Goal: Task Accomplishment & Management: Manage account settings

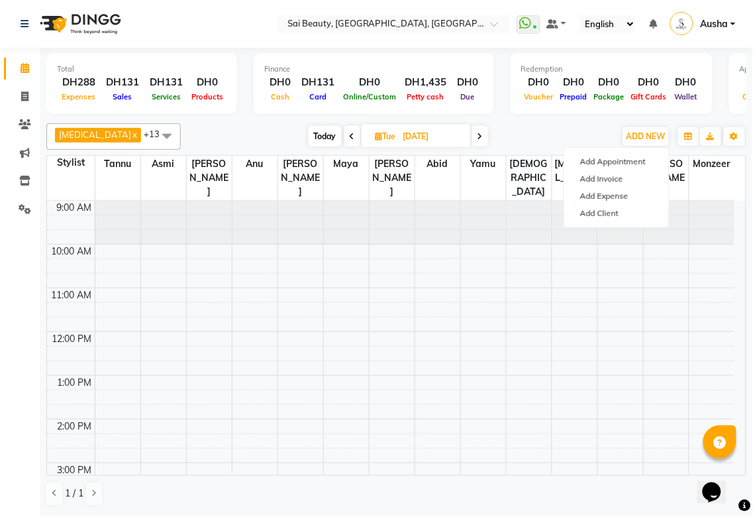
scroll to position [220, 0]
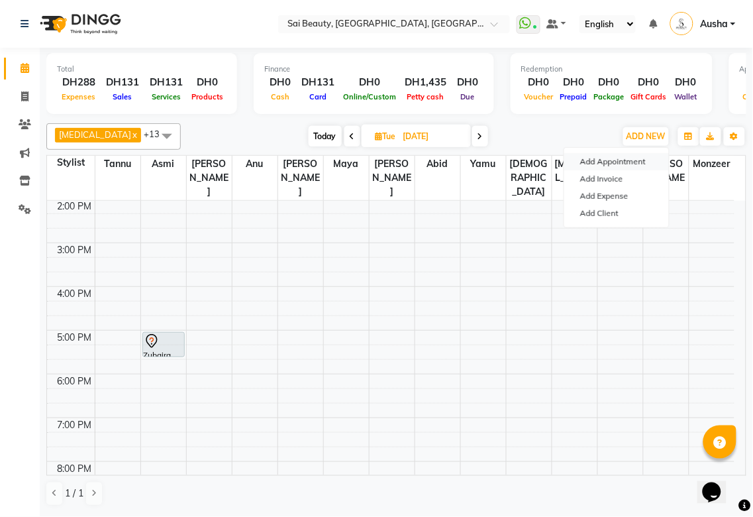
click at [631, 163] on button "Add Appointment" at bounding box center [617, 161] width 105 height 17
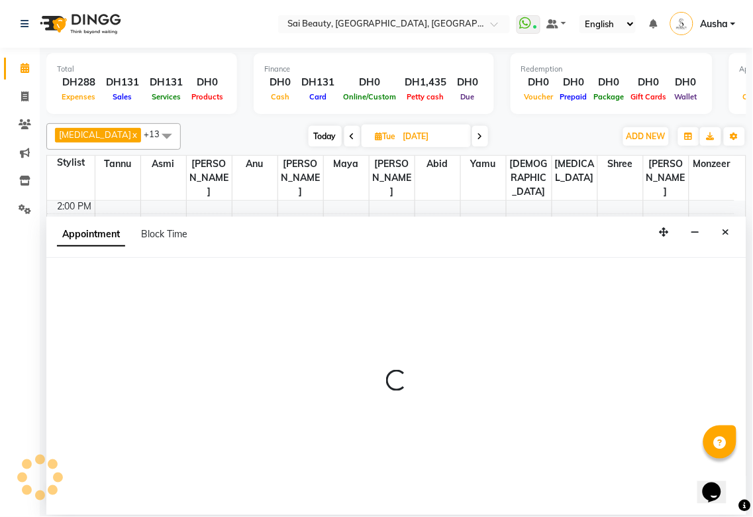
select select "tentative"
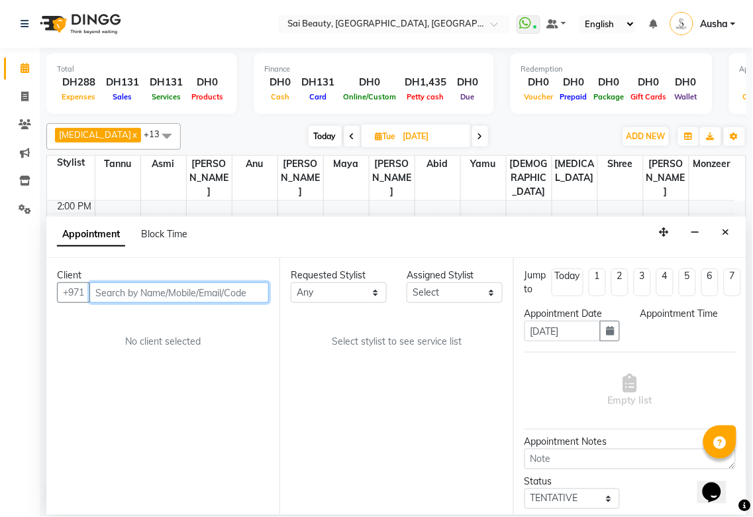
select select "600"
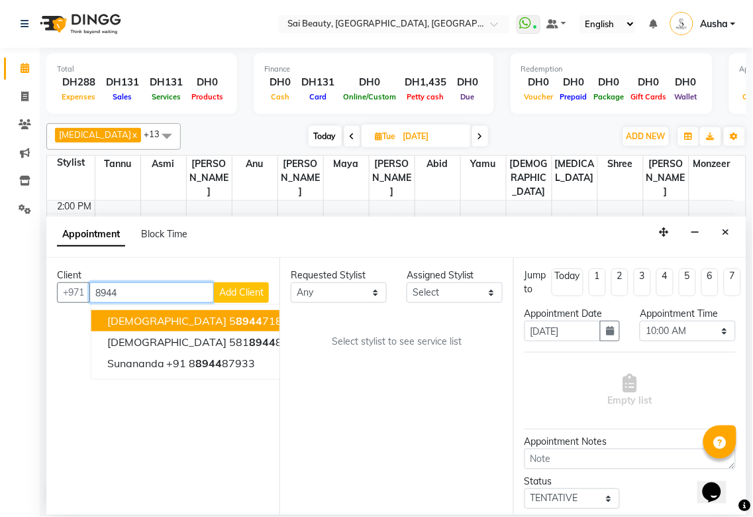
click at [158, 293] on input "8944" at bounding box center [151, 292] width 125 height 21
type input "8"
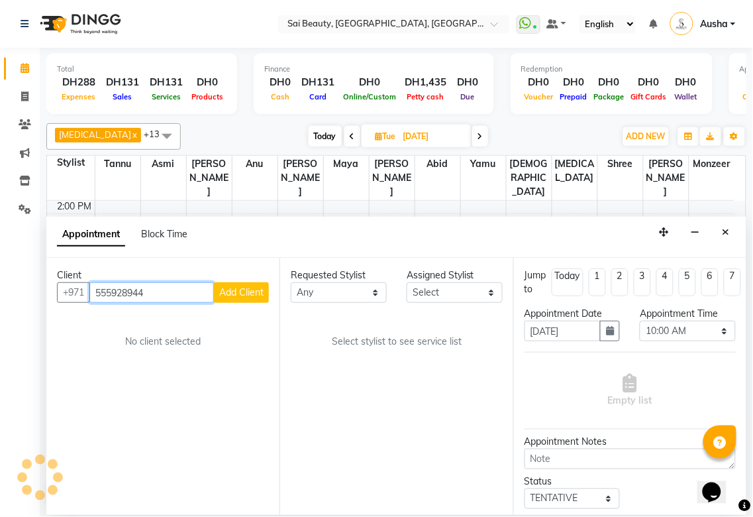
type input "555928944"
click at [240, 292] on span "Add Client" at bounding box center [241, 292] width 44 height 12
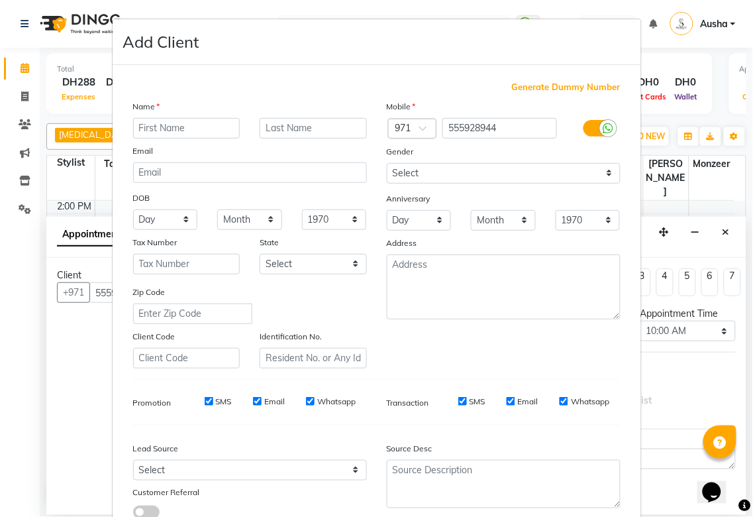
click at [199, 127] on input "text" at bounding box center [186, 128] width 107 height 21
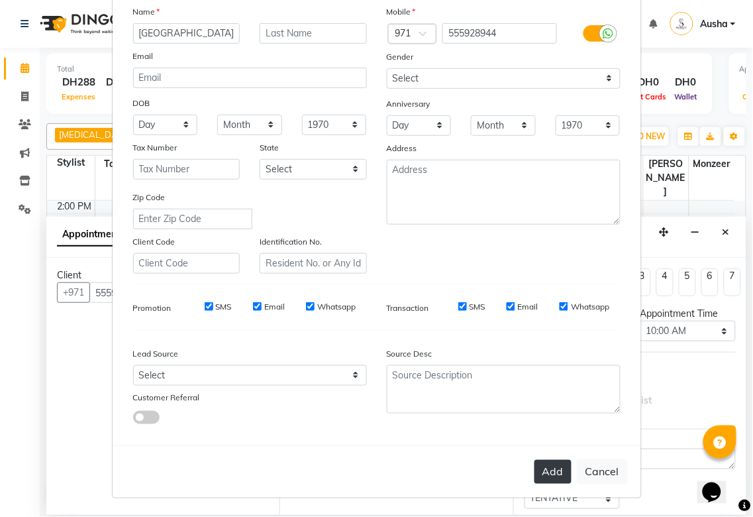
type input "[GEOGRAPHIC_DATA]"
click at [553, 471] on button "Add" at bounding box center [553, 472] width 37 height 24
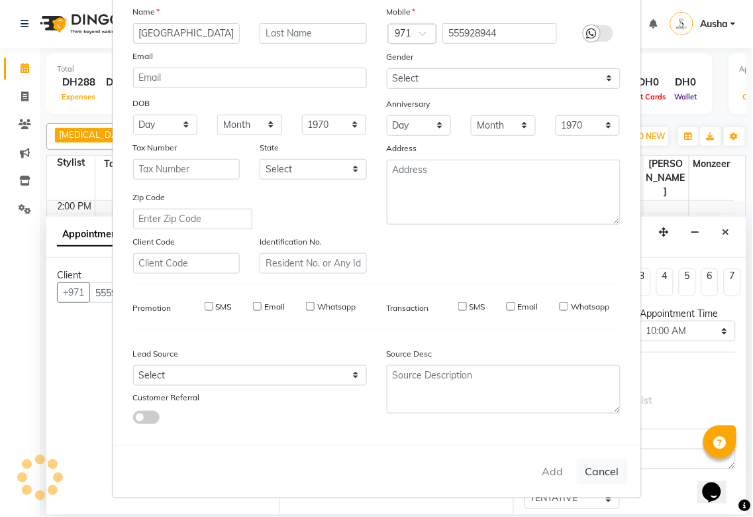
select select
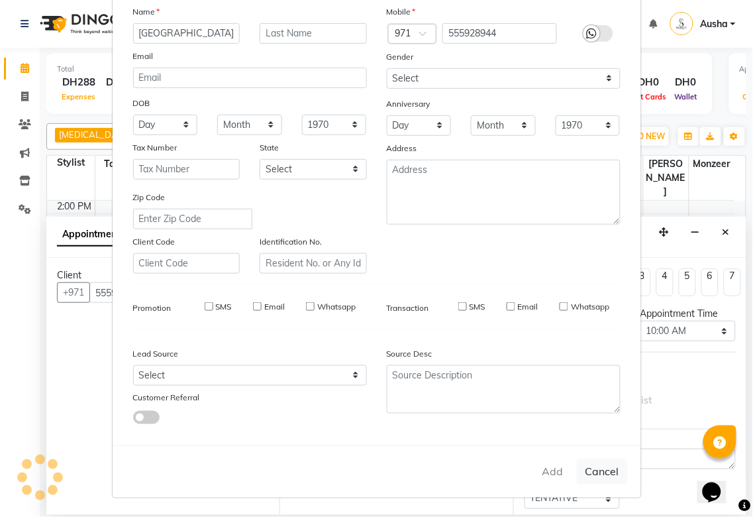
select select
checkbox input "false"
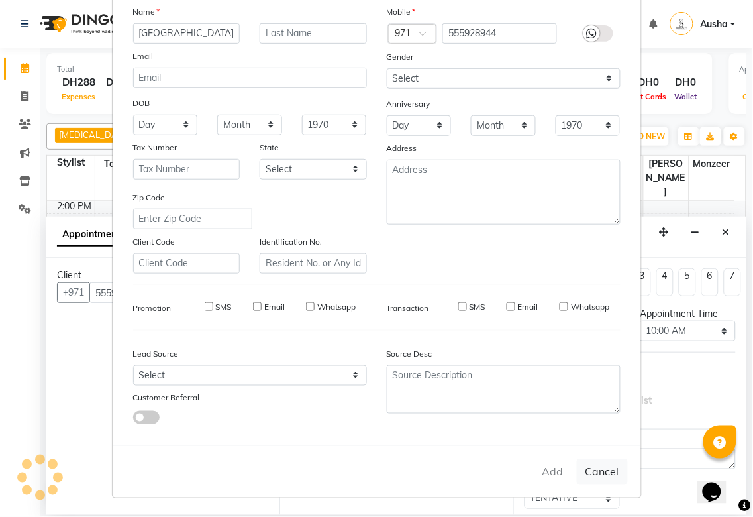
checkbox input "false"
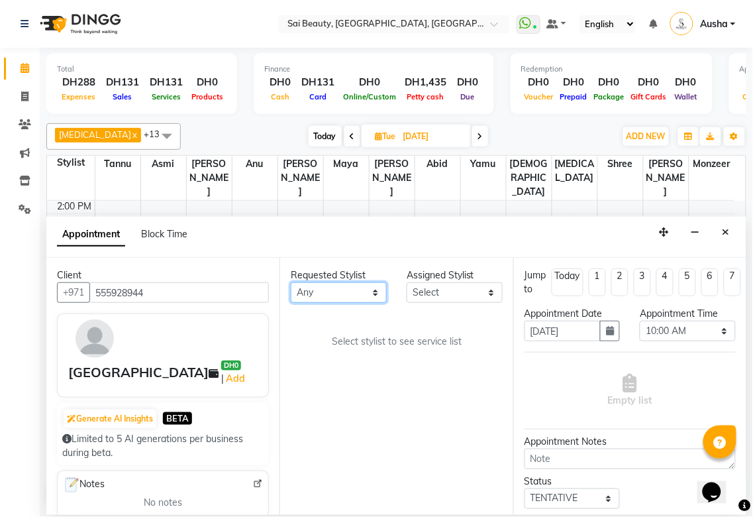
click at [376, 290] on select "Any [PERSON_NAME][MEDICAL_DATA] [PERSON_NAME] Asmi [PERSON_NAME] Gita [PERSON_N…" at bounding box center [339, 292] width 96 height 21
select select "52340"
click at [291, 282] on select "Any [PERSON_NAME][MEDICAL_DATA] [PERSON_NAME] Asmi [PERSON_NAME] Gita [PERSON_N…" at bounding box center [339, 292] width 96 height 21
select select "52340"
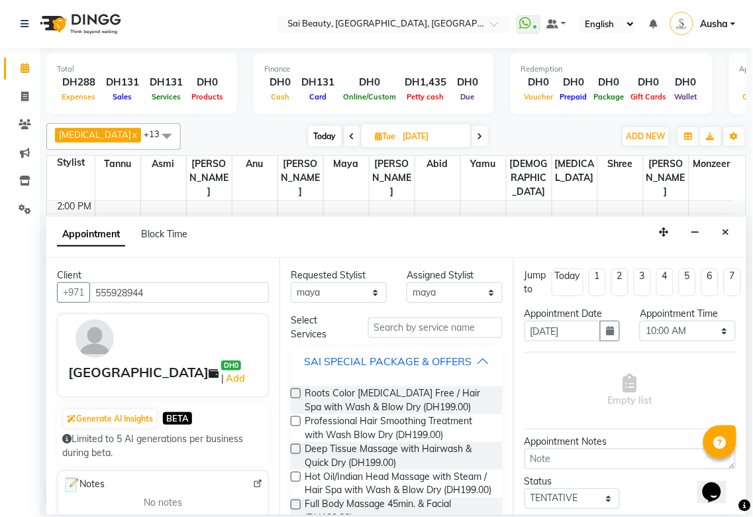
click at [479, 369] on button "SAI SPECIAL PACKAGE & OFFERS" at bounding box center [396, 361] width 201 height 24
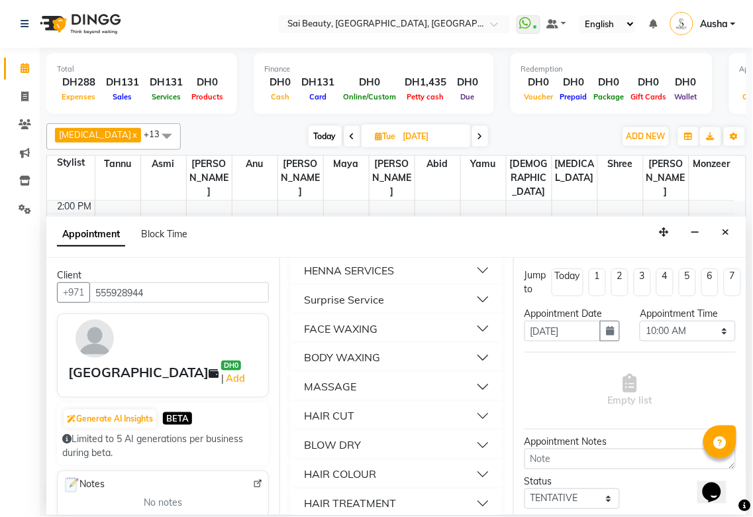
scroll to position [400, 0]
click at [449, 368] on button "BODY WAXING" at bounding box center [396, 356] width 201 height 24
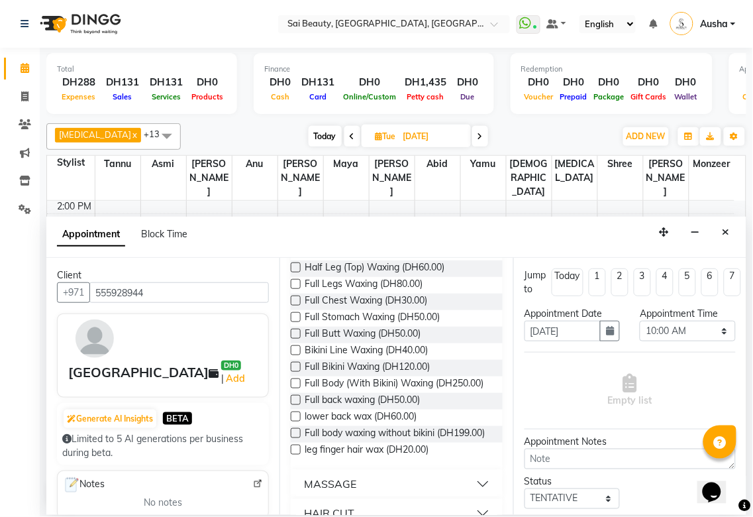
scroll to position [588, 0]
click at [296, 437] on label at bounding box center [296, 432] width 10 height 10
click at [296, 438] on input "checkbox" at bounding box center [295, 433] width 9 height 9
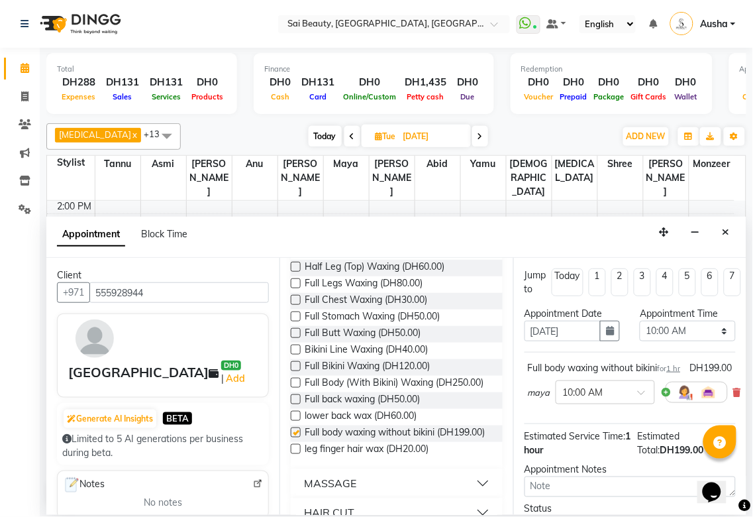
checkbox input "false"
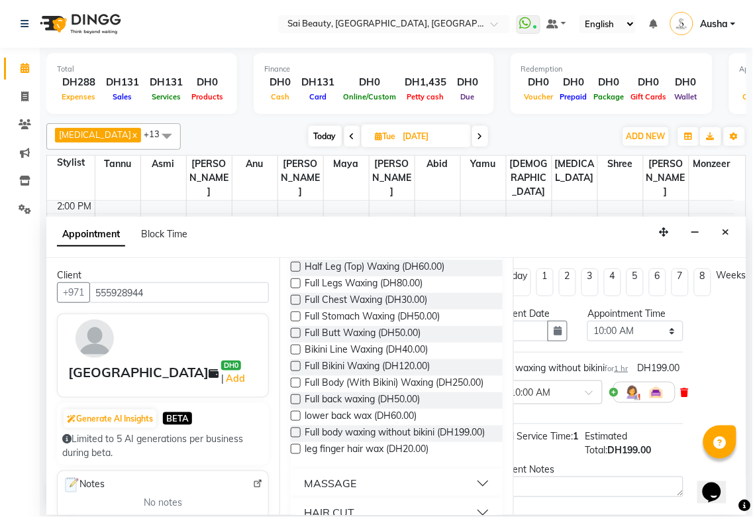
click at [681, 397] on icon at bounding box center [685, 392] width 8 height 9
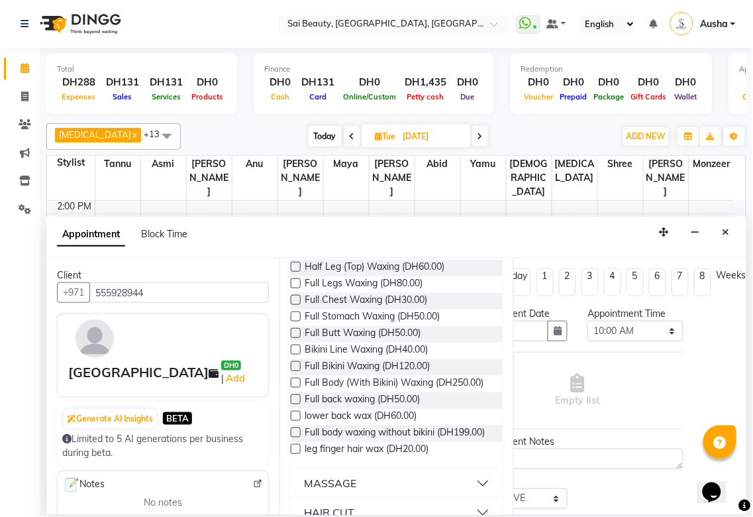
click at [298, 388] on label at bounding box center [296, 383] width 10 height 10
click at [298, 388] on input "checkbox" at bounding box center [295, 384] width 9 height 9
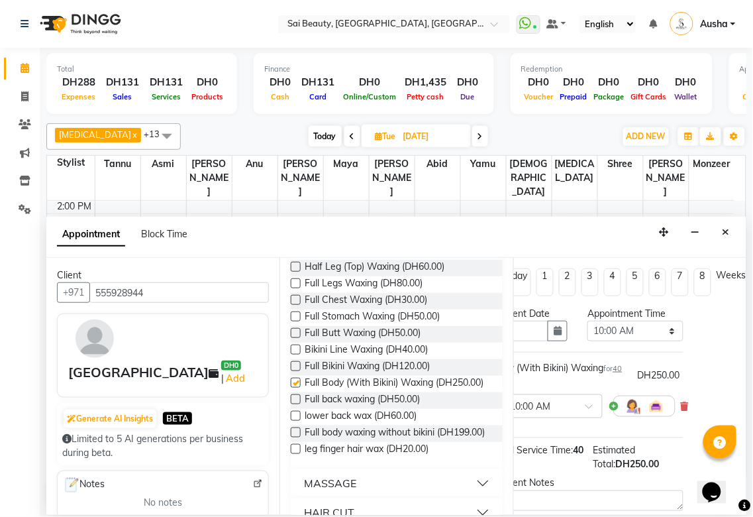
checkbox input "false"
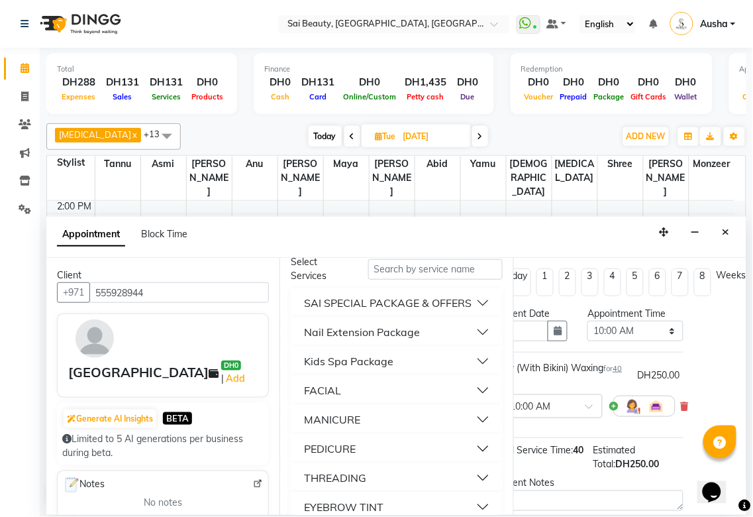
scroll to position [0, 0]
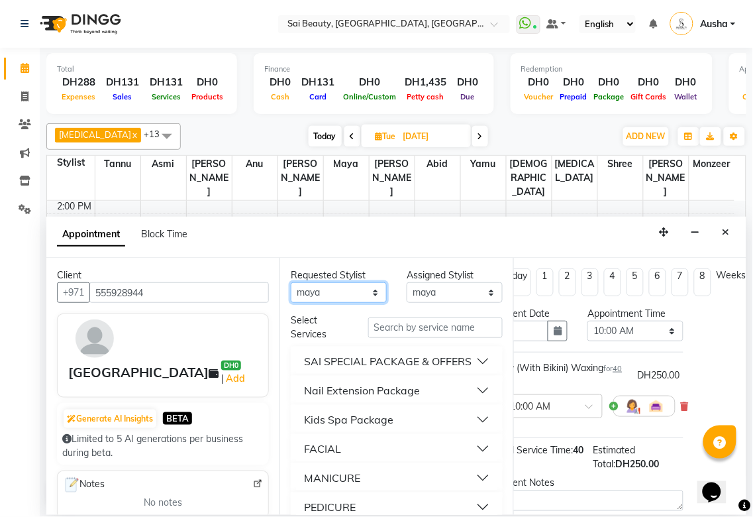
click at [368, 289] on select "Any [PERSON_NAME][MEDICAL_DATA] [PERSON_NAME] Asmi [PERSON_NAME] Gita [PERSON_N…" at bounding box center [339, 292] width 96 height 21
select select "35329"
click at [291, 282] on select "Any [PERSON_NAME][MEDICAL_DATA] [PERSON_NAME] Asmi [PERSON_NAME] Gita [PERSON_N…" at bounding box center [339, 292] width 96 height 21
select select "35329"
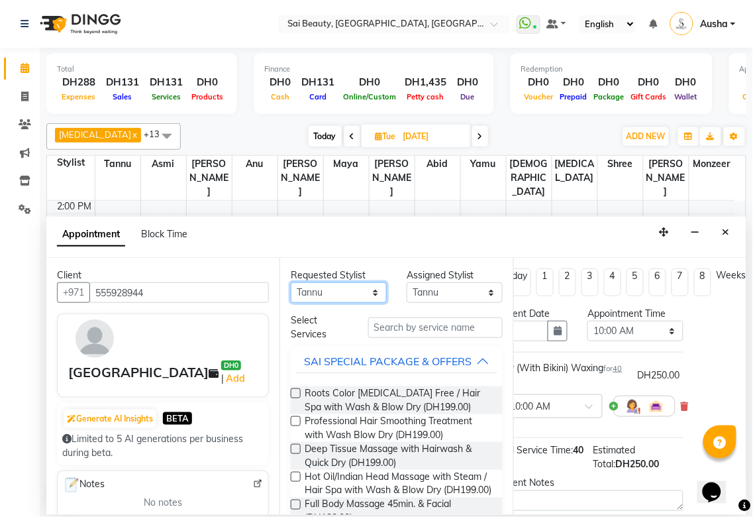
click at [362, 293] on select "Any [PERSON_NAME][MEDICAL_DATA] [PERSON_NAME] Asmi [PERSON_NAME] Gita [PERSON_N…" at bounding box center [339, 292] width 96 height 21
select select "43674"
click at [291, 282] on select "Any [PERSON_NAME][MEDICAL_DATA] [PERSON_NAME] Asmi [PERSON_NAME] Gita [PERSON_N…" at bounding box center [339, 292] width 96 height 21
select select "43674"
click at [464, 360] on div "SAI SPECIAL PACKAGE & OFFERS" at bounding box center [388, 361] width 168 height 16
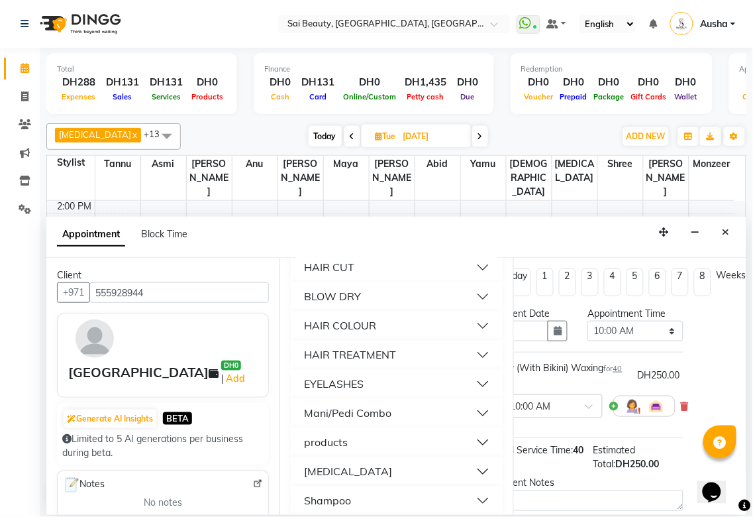
scroll to position [552, 0]
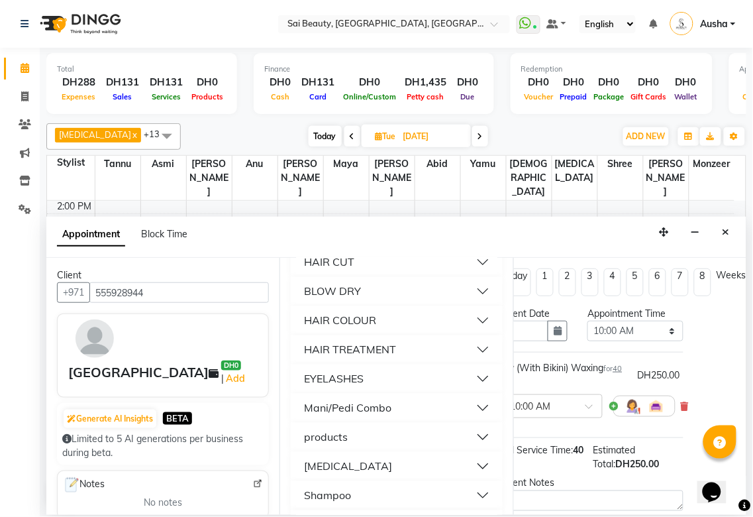
click at [431, 420] on button "Mani/Pedi Combo" at bounding box center [396, 408] width 201 height 24
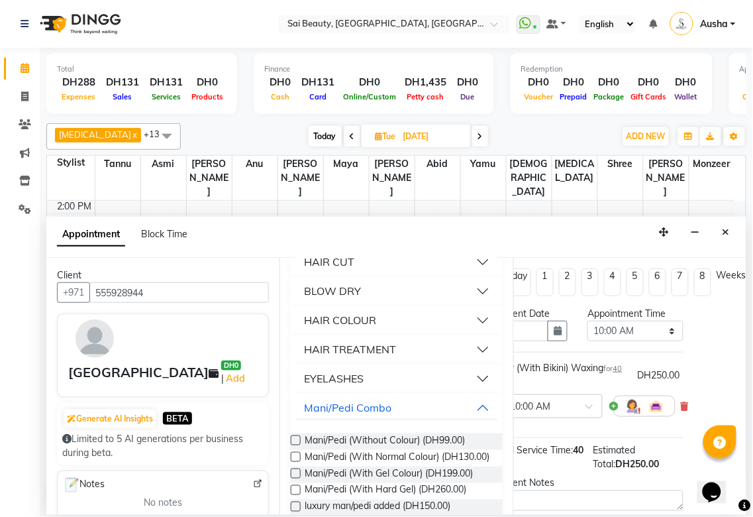
click at [296, 478] on label at bounding box center [296, 473] width 10 height 10
click at [296, 479] on input "checkbox" at bounding box center [295, 474] width 9 height 9
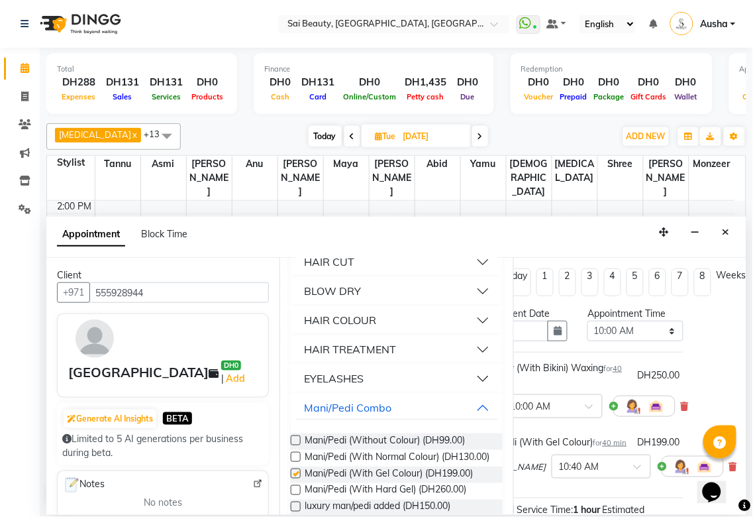
checkbox input "false"
click at [647, 334] on select "Select 10:00 AM 10:05 AM 10:10 AM 10:15 AM 10:20 AM 10:25 AM 10:30 AM 10:35 AM …" at bounding box center [636, 331] width 96 height 21
select select "780"
click at [588, 321] on select "Select 10:00 AM 10:05 AM 10:10 AM 10:15 AM 10:20 AM 10:25 AM 10:30 AM 10:35 AM …" at bounding box center [636, 331] width 96 height 21
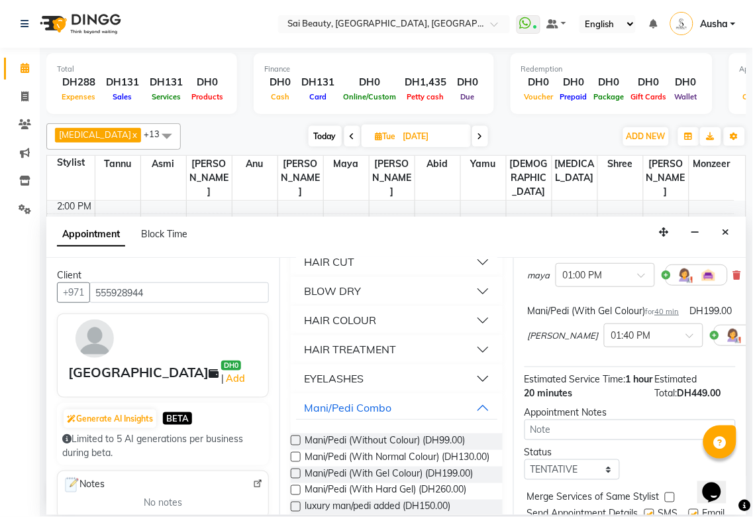
scroll to position [215, 0]
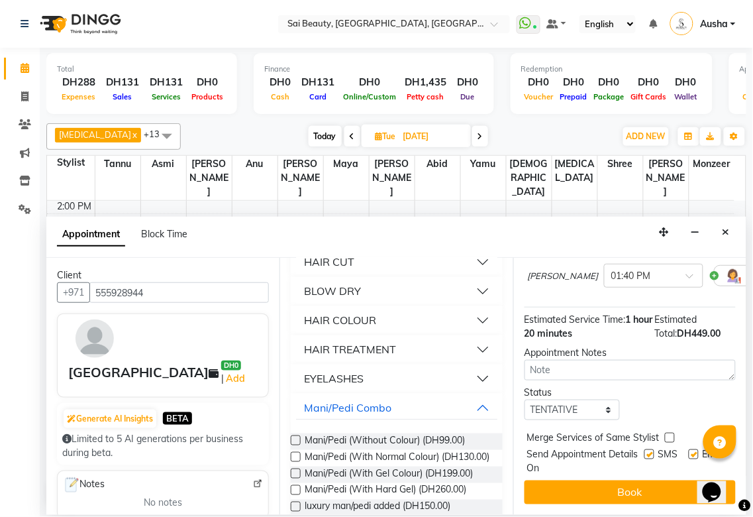
click at [670, 433] on label at bounding box center [670, 438] width 10 height 10
click at [670, 435] on input "checkbox" at bounding box center [669, 439] width 9 height 9
checkbox input "true"
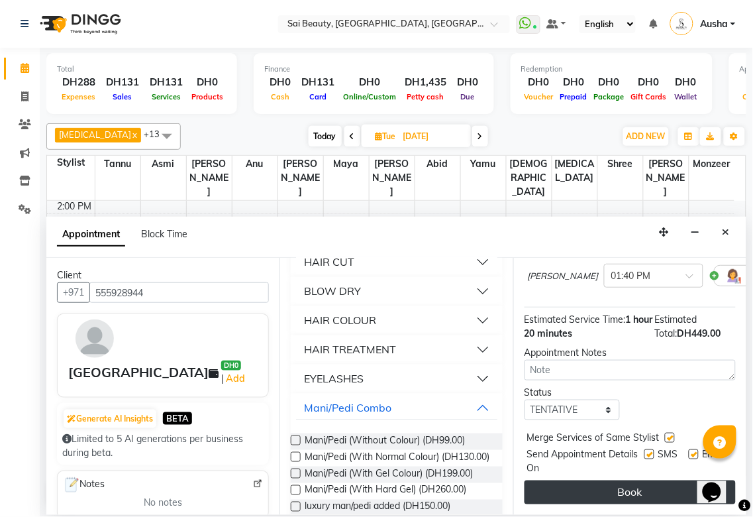
click at [657, 486] on button "Book" at bounding box center [630, 492] width 211 height 24
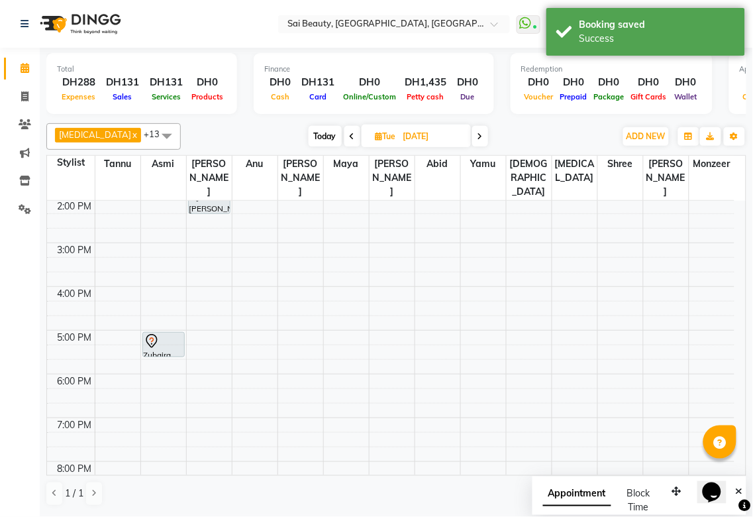
scroll to position [0, 0]
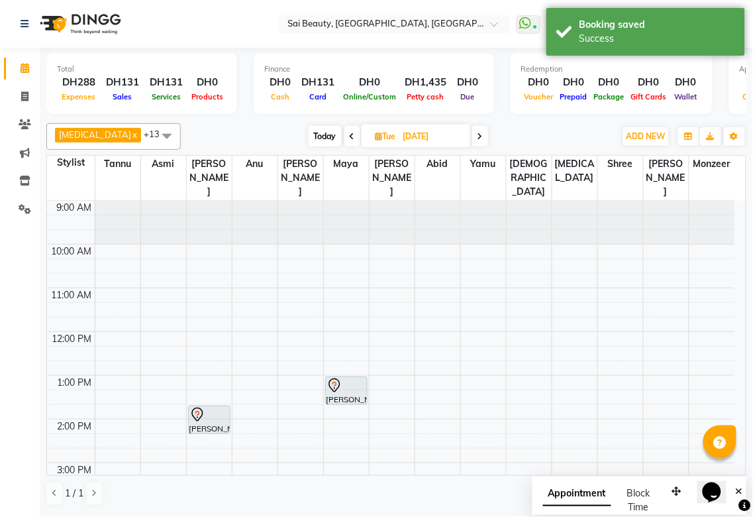
click at [376, 137] on icon at bounding box center [379, 136] width 7 height 9
select select "9"
select select "2025"
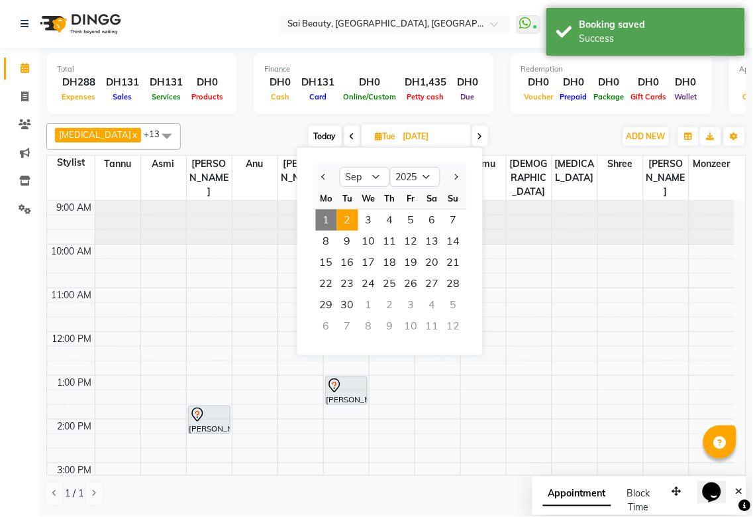
click at [326, 217] on span "1" at bounding box center [326, 219] width 21 height 21
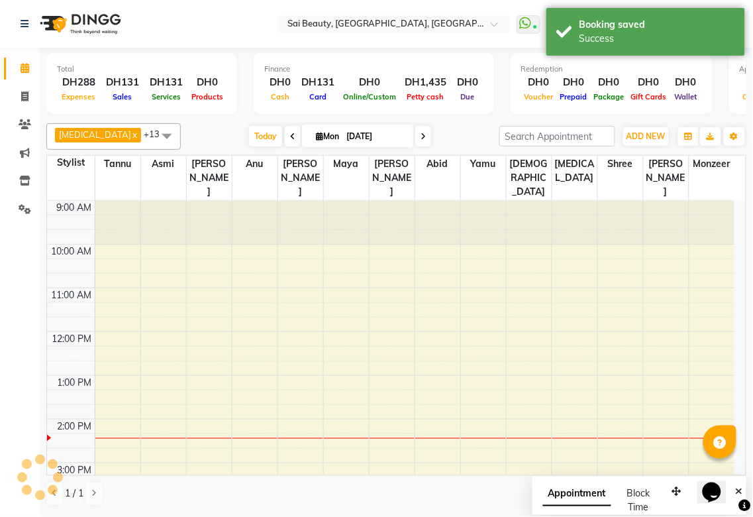
scroll to position [220, 0]
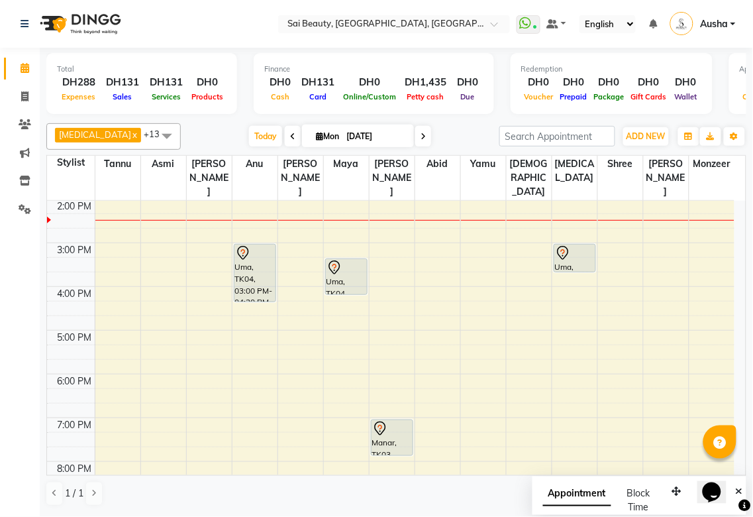
click at [421, 135] on icon at bounding box center [423, 137] width 5 height 8
type input "[DATE]"
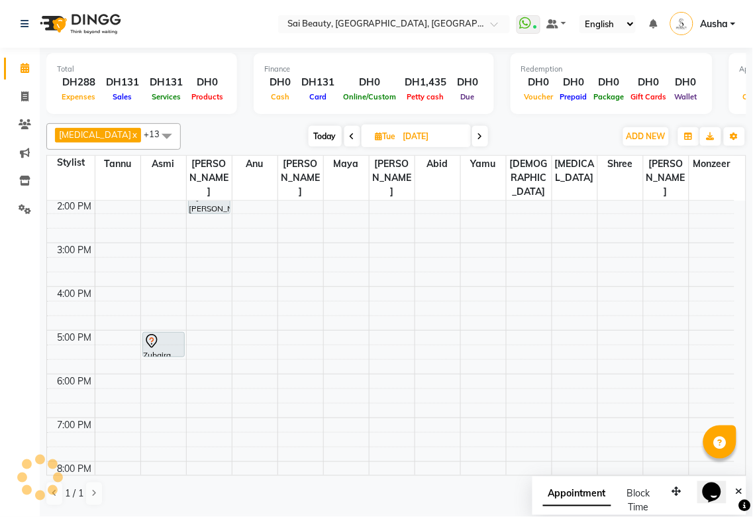
click at [210, 211] on div at bounding box center [209, 213] width 41 height 5
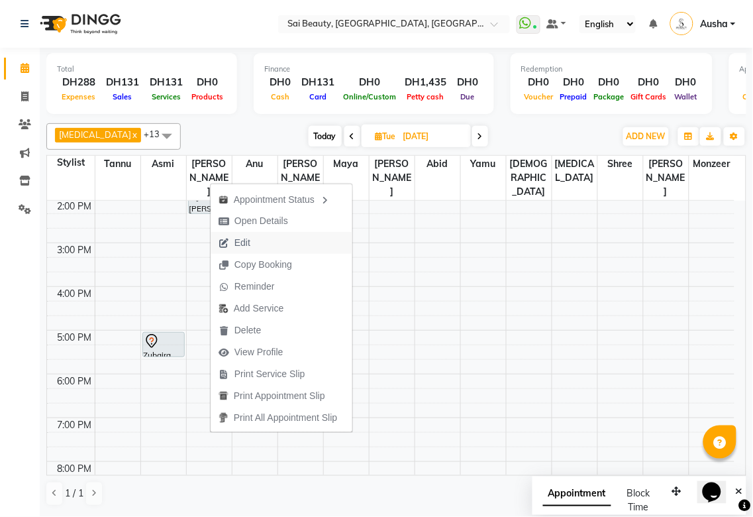
click at [243, 242] on span "Edit" at bounding box center [243, 243] width 16 height 14
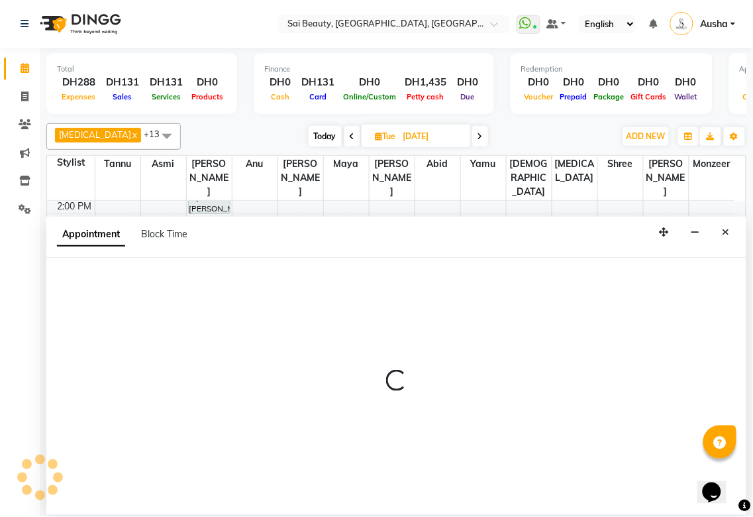
select select "tentative"
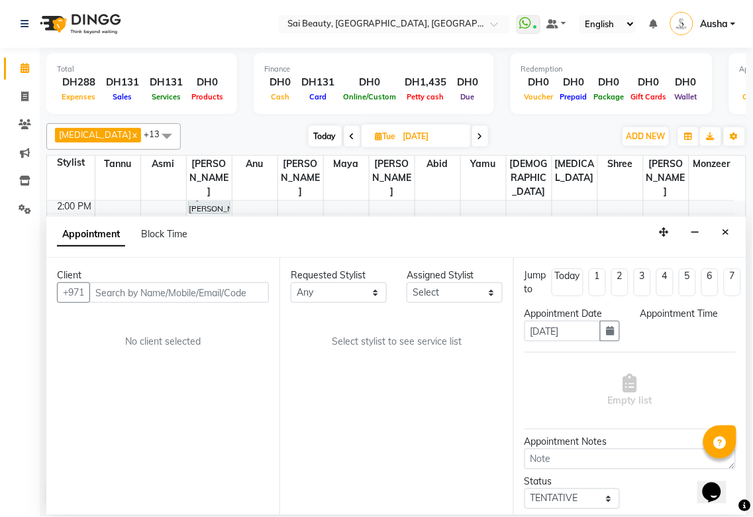
select select "780"
select select "43674"
select select "2427"
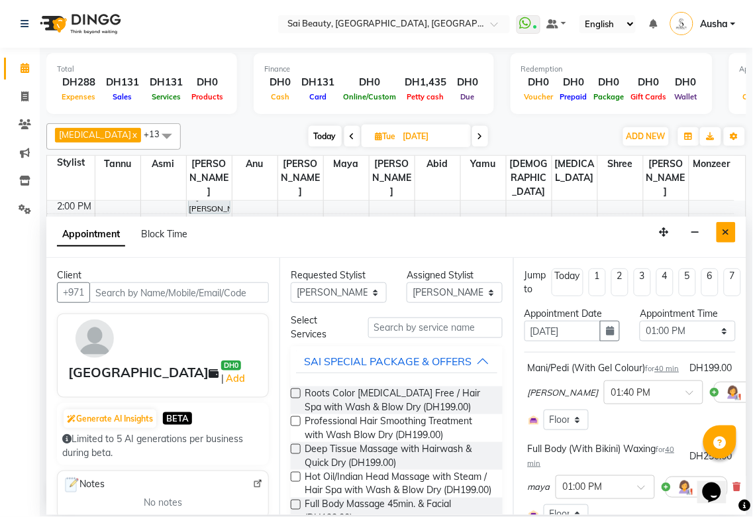
click at [726, 233] on icon "Close" at bounding box center [726, 231] width 7 height 9
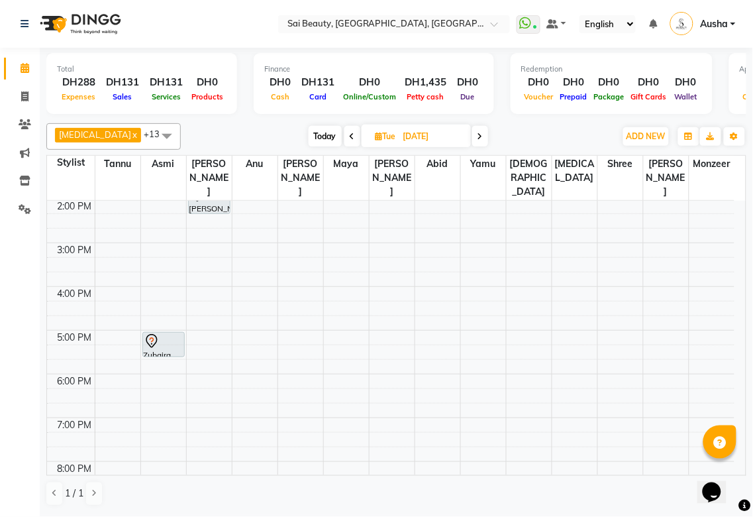
scroll to position [96, 0]
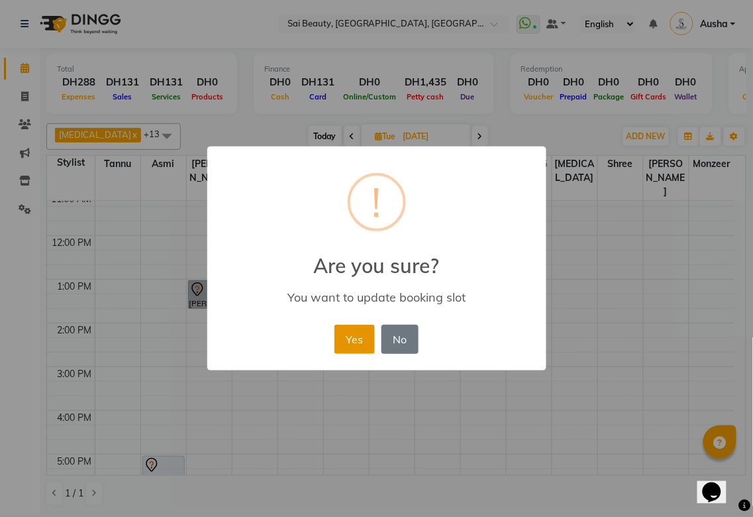
click at [360, 328] on button "Yes" at bounding box center [355, 339] width 40 height 29
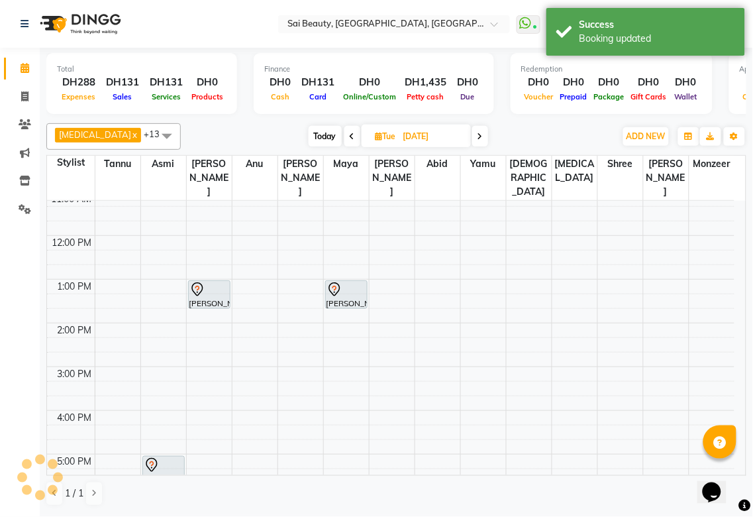
click at [348, 282] on div at bounding box center [347, 290] width 40 height 16
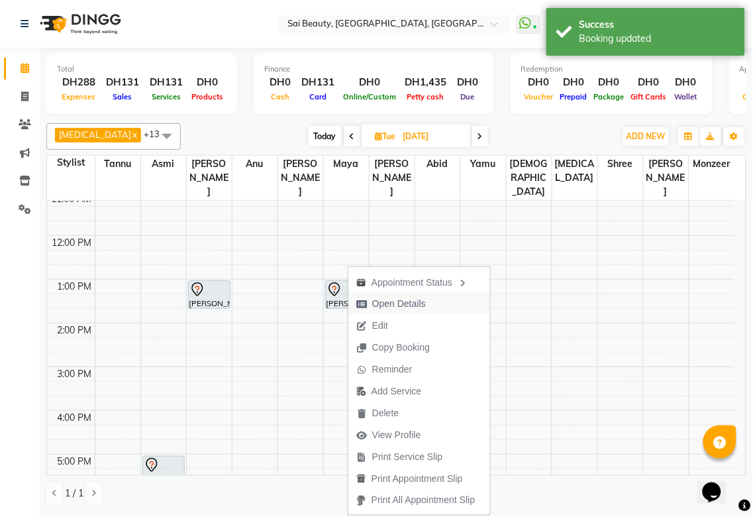
click at [422, 305] on span "Open Details" at bounding box center [399, 304] width 54 height 14
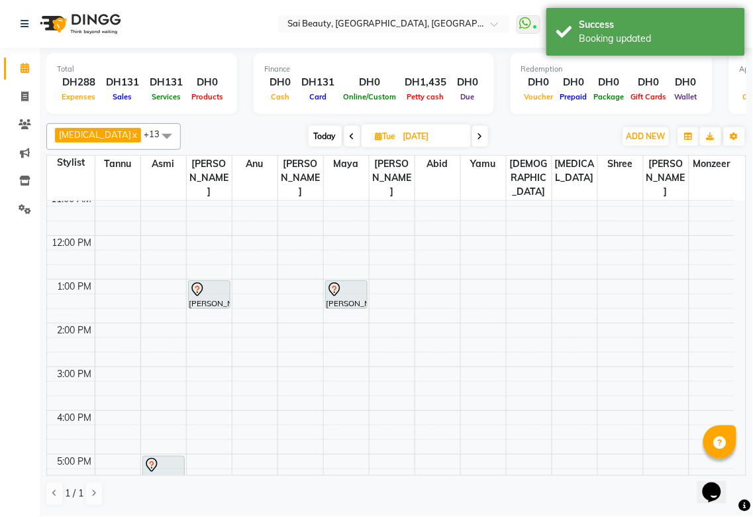
click at [338, 281] on div "[PERSON_NAME], 01:00 PM-01:40 PM, Full Body (With Bikini) Waxing" at bounding box center [346, 294] width 41 height 27
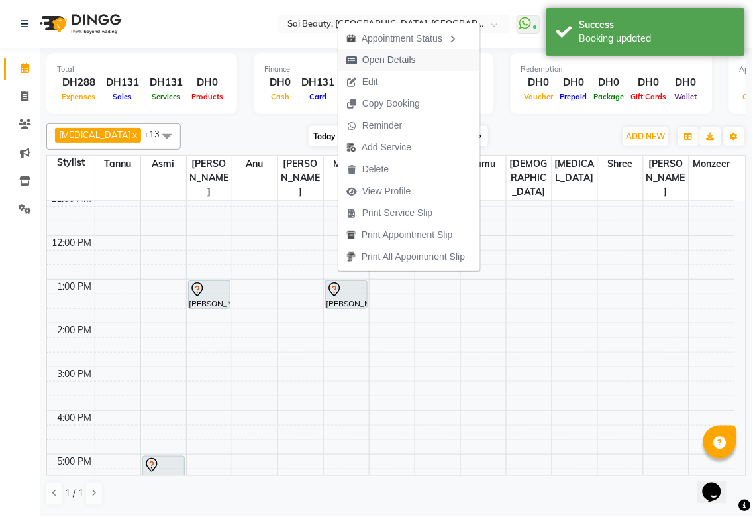
click at [416, 60] on span "Open Details" at bounding box center [381, 60] width 85 height 22
select select "7"
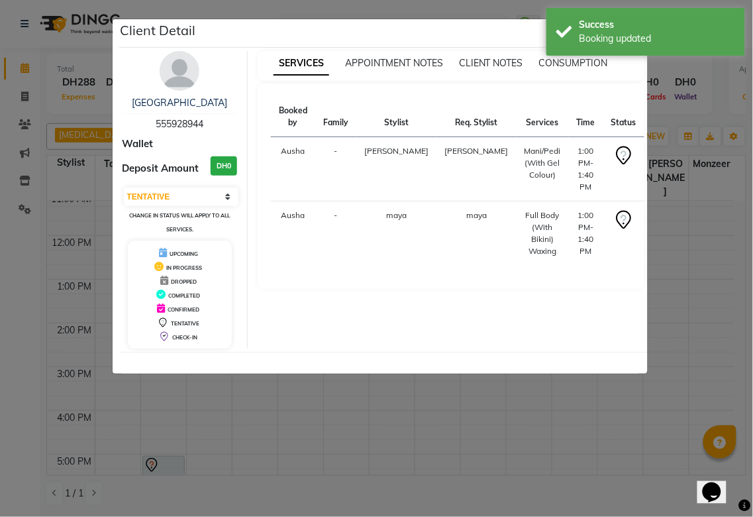
click at [188, 121] on span "555928944" at bounding box center [180, 124] width 48 height 12
click at [166, 128] on span "555928944" at bounding box center [180, 124] width 48 height 12
click at [174, 146] on div "Wallet" at bounding box center [180, 144] width 115 height 15
click at [172, 83] on img at bounding box center [180, 71] width 40 height 40
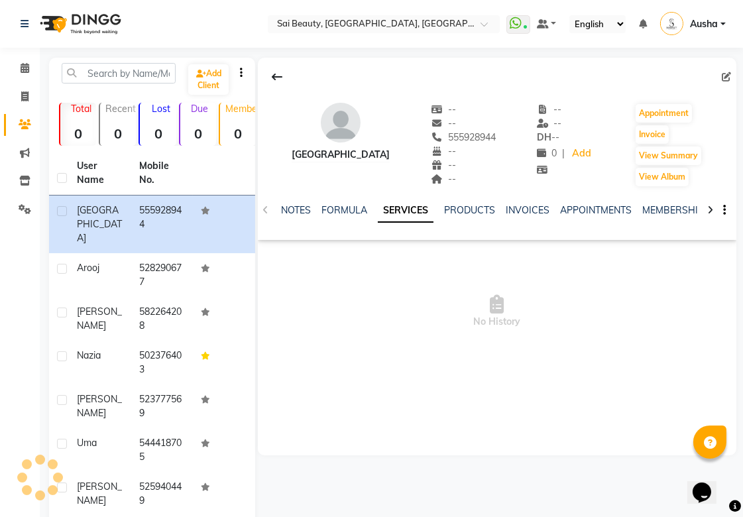
click at [726, 77] on icon at bounding box center [726, 76] width 9 height 9
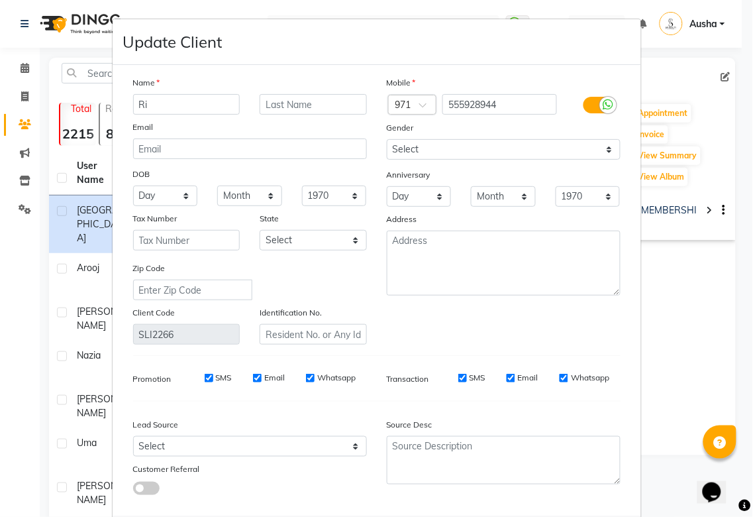
type input "R"
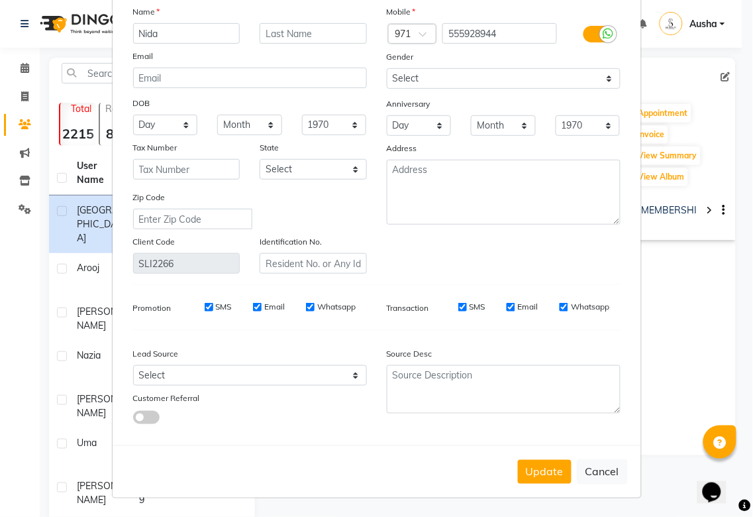
type input "Nida"
click at [550, 478] on button "Update" at bounding box center [545, 472] width 54 height 24
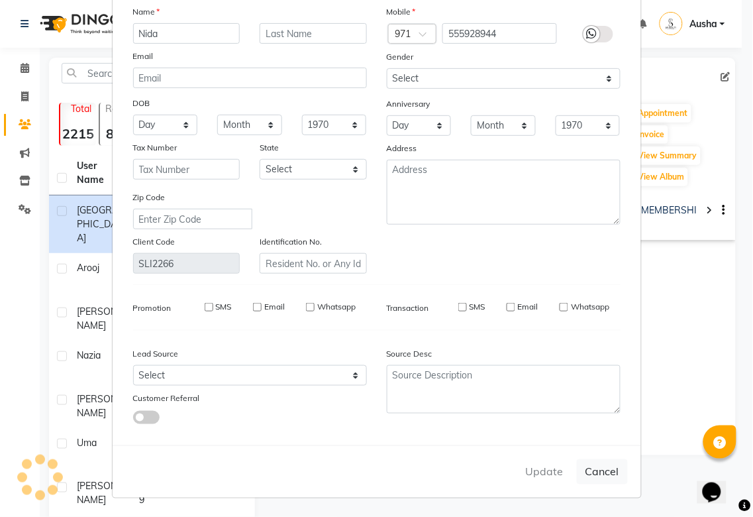
select select
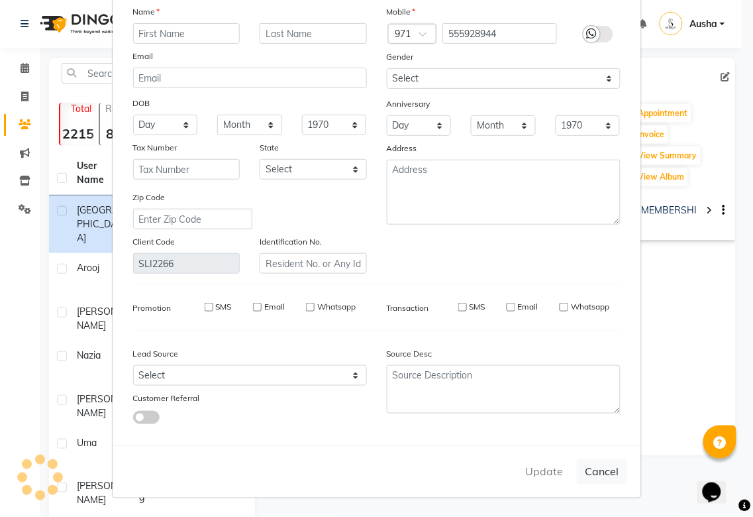
select select
checkbox input "false"
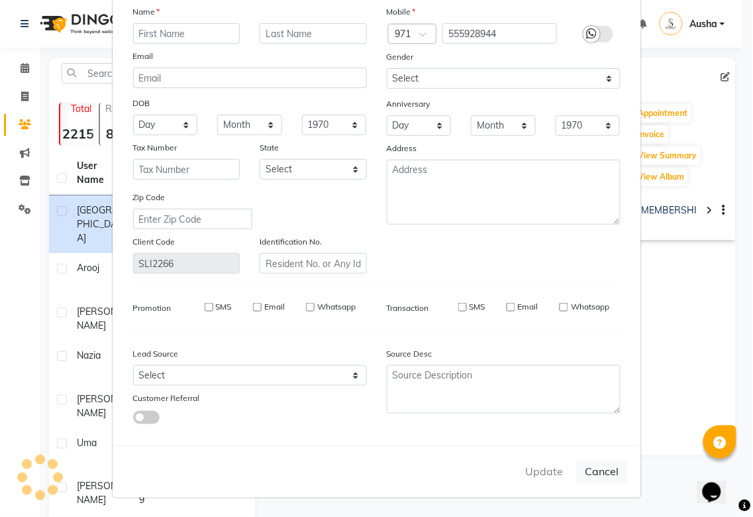
checkbox input "false"
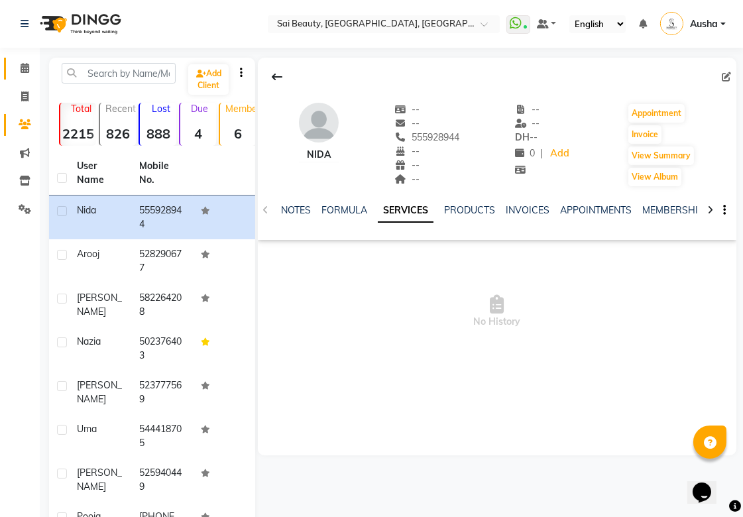
click at [21, 70] on icon at bounding box center [25, 68] width 9 height 10
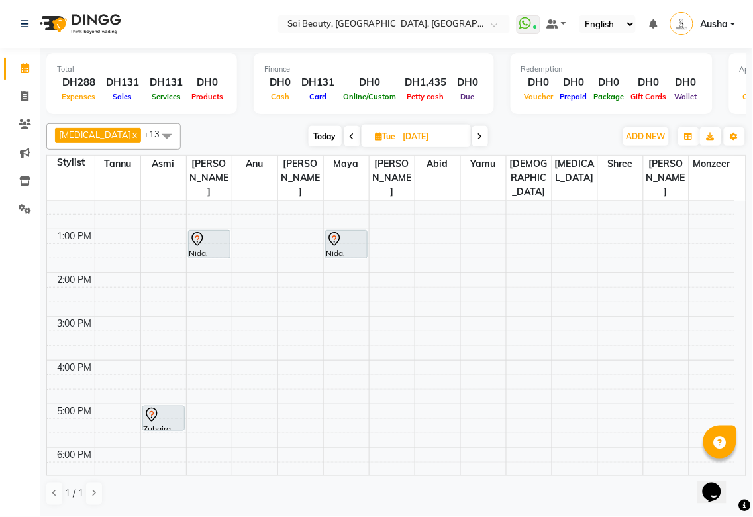
scroll to position [162, 0]
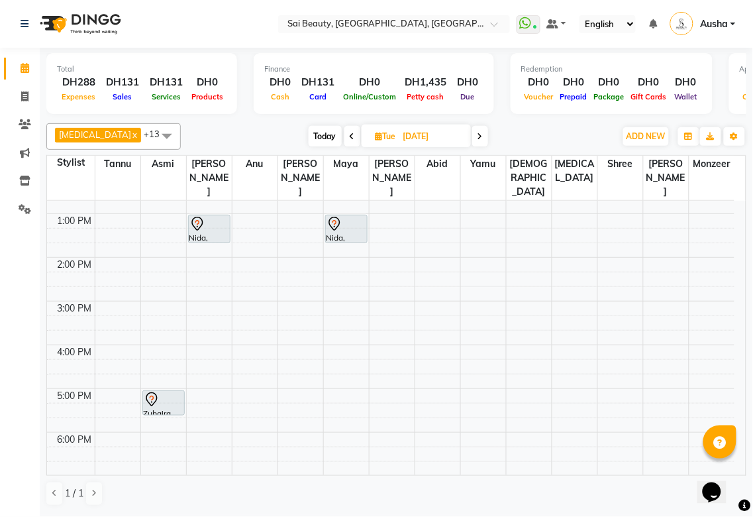
click at [350, 135] on icon at bounding box center [352, 137] width 5 height 8
type input "[DATE]"
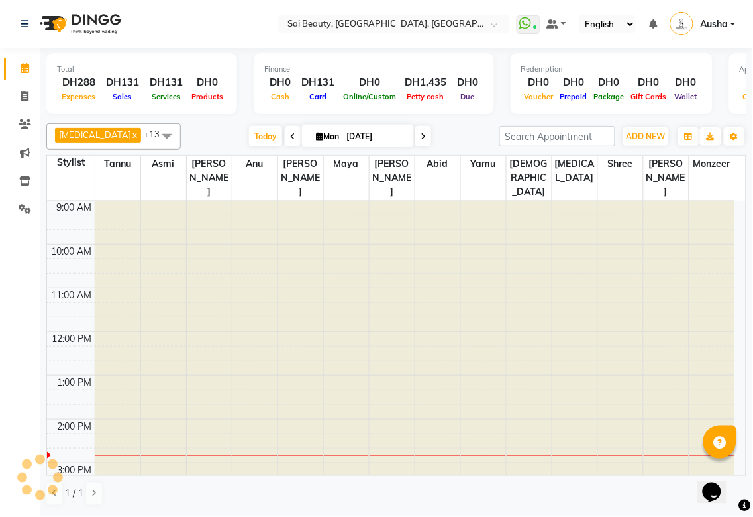
scroll to position [220, 0]
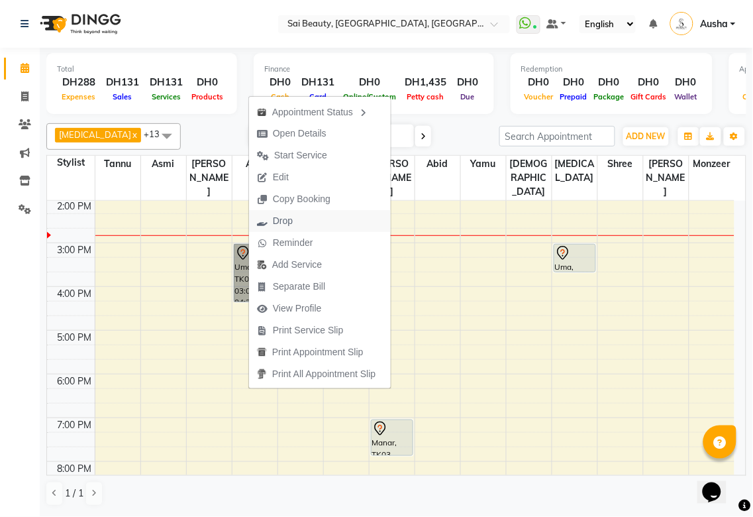
click at [298, 223] on span "Drop" at bounding box center [275, 221] width 52 height 22
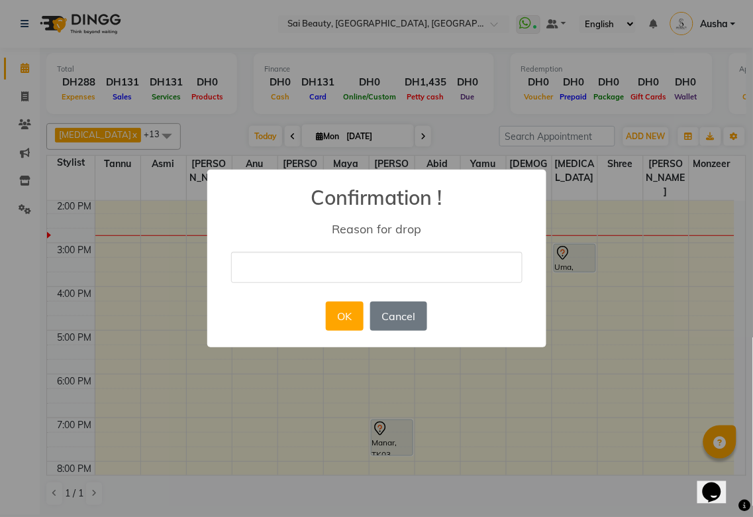
type input "C"
type input "A"
type input "[PERSON_NAME]"
click at [407, 308] on button "Cancel" at bounding box center [398, 315] width 57 height 29
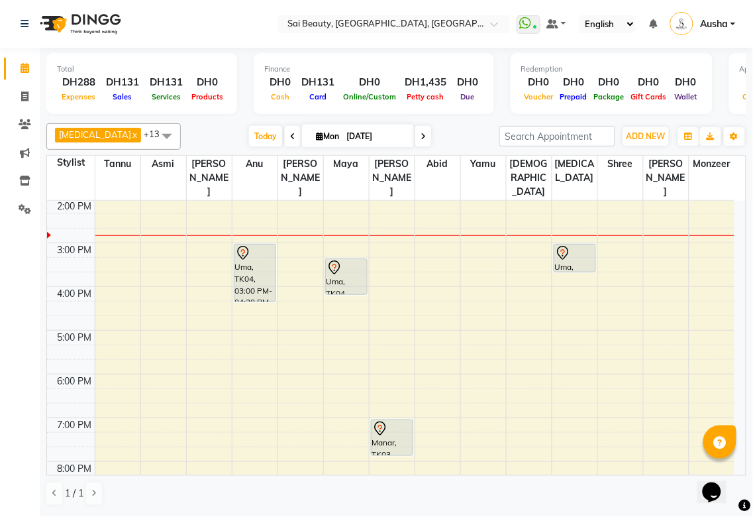
click at [562, 245] on icon at bounding box center [563, 253] width 16 height 16
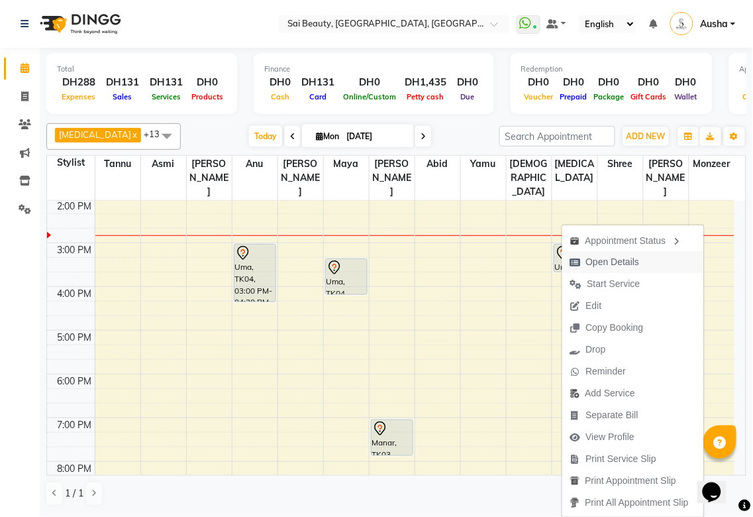
click at [603, 261] on span "Open Details" at bounding box center [613, 262] width 54 height 14
select select "7"
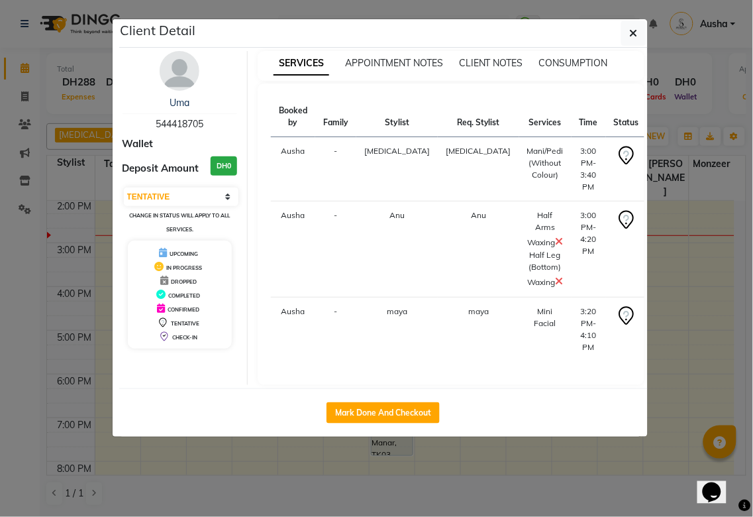
click at [556, 236] on icon at bounding box center [560, 241] width 8 height 11
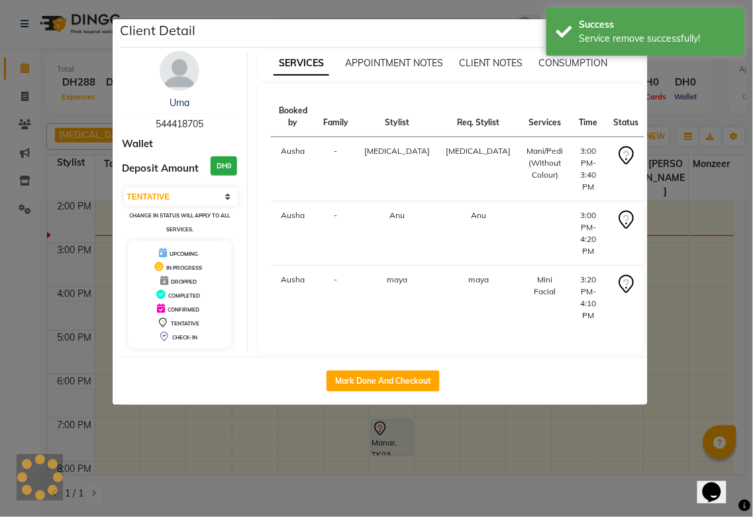
click at [406, 462] on ngb-modal-window "Client Detail Uma 544418705 Wallet Deposit Amount DH0 Select IN SERVICE CONFIRM…" at bounding box center [376, 258] width 753 height 517
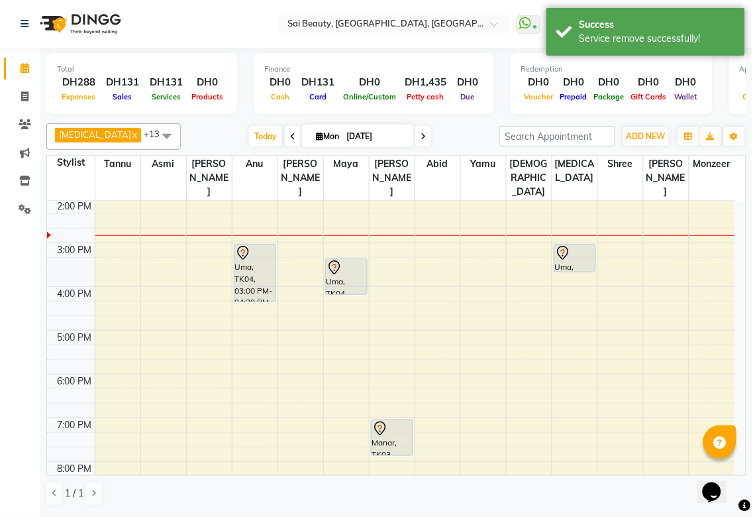
click at [565, 245] on icon at bounding box center [563, 253] width 16 height 16
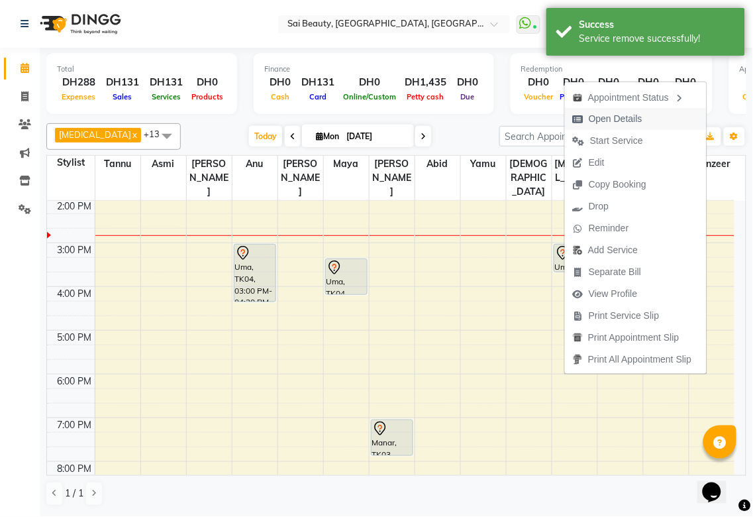
click at [624, 123] on span "Open Details" at bounding box center [616, 119] width 54 height 14
select select "7"
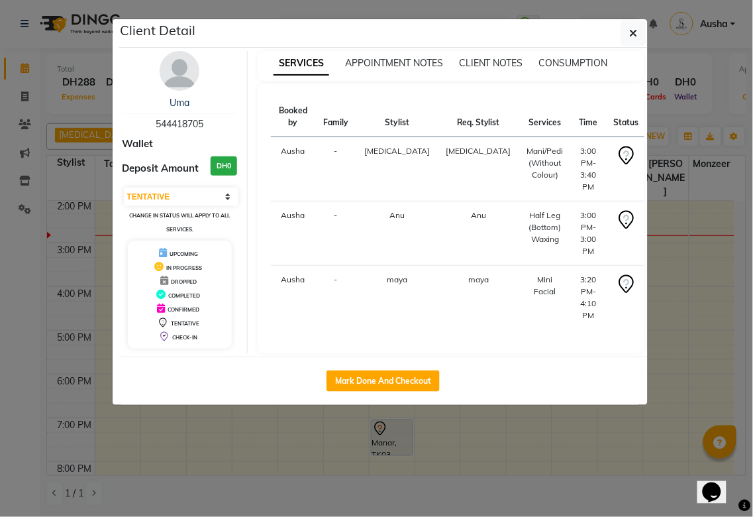
click at [601, 448] on ngb-modal-window "Client Detail Uma 544418705 Wallet Deposit Amount DH0 Select IN SERVICE CONFIRM…" at bounding box center [376, 258] width 753 height 517
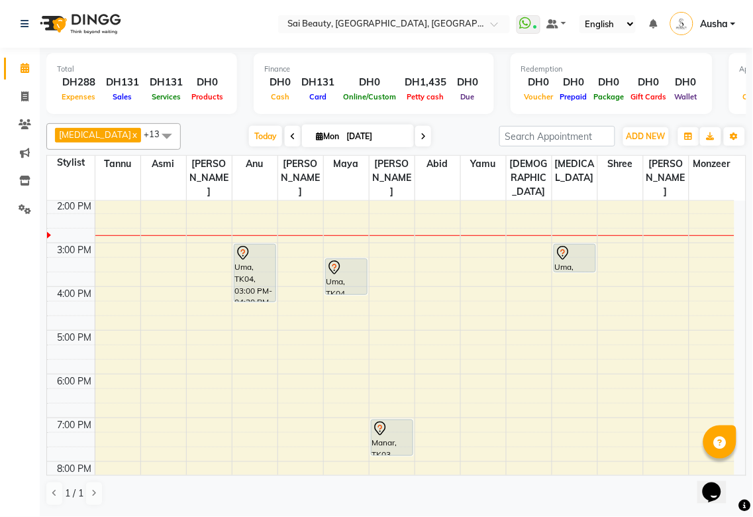
click at [393, 420] on div "Manar, TK03, 07:00 PM-07:50 PM, Gold Facial" at bounding box center [392, 437] width 41 height 35
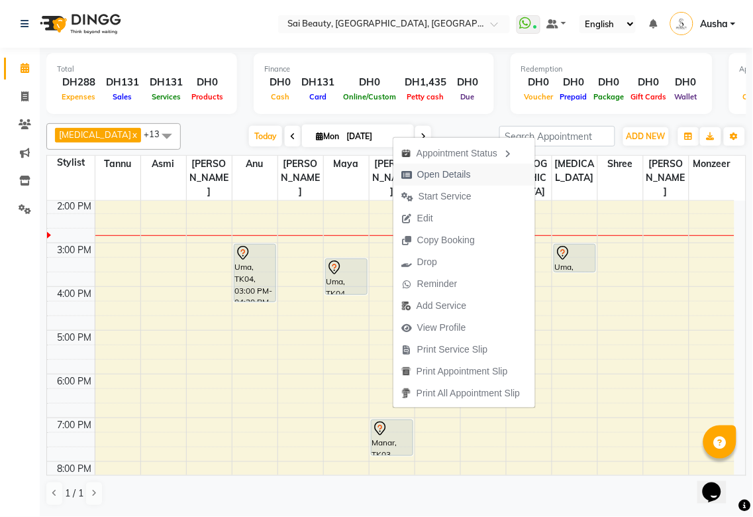
click at [439, 170] on span "Open Details" at bounding box center [444, 175] width 54 height 14
select select "7"
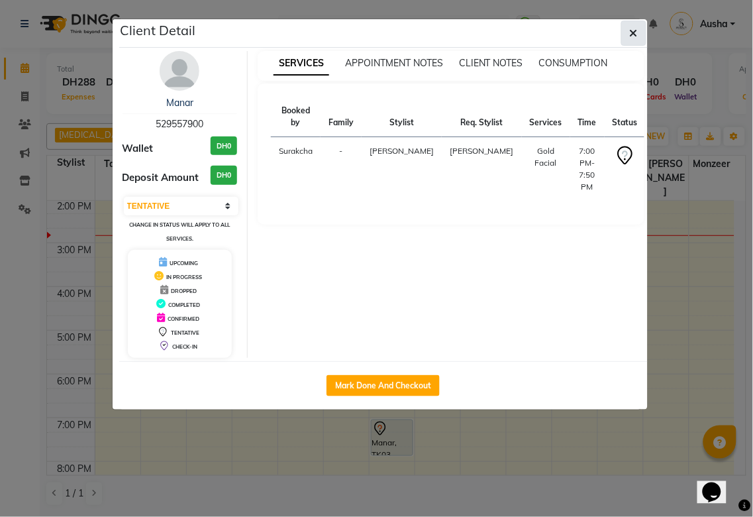
click at [634, 29] on icon "button" at bounding box center [634, 33] width 8 height 11
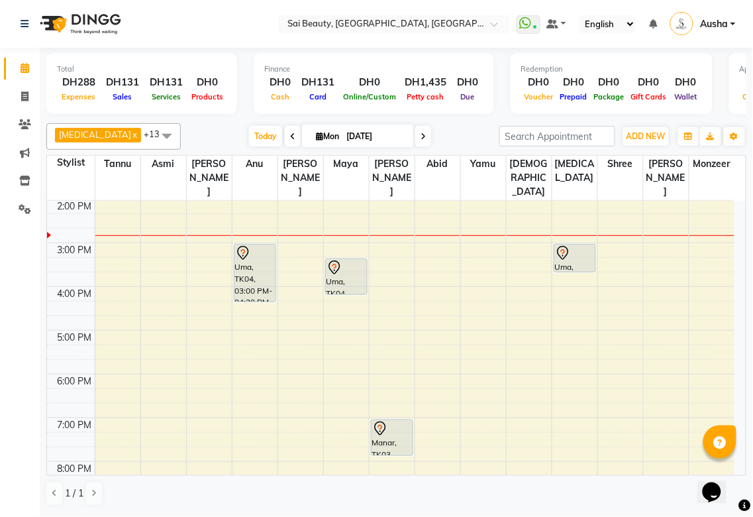
click at [253, 245] on div "Uma, TK04, 03:00 PM-04:20 PM, Half Arms Waxing,Half Leg (Bottom) Waxing" at bounding box center [255, 273] width 41 height 57
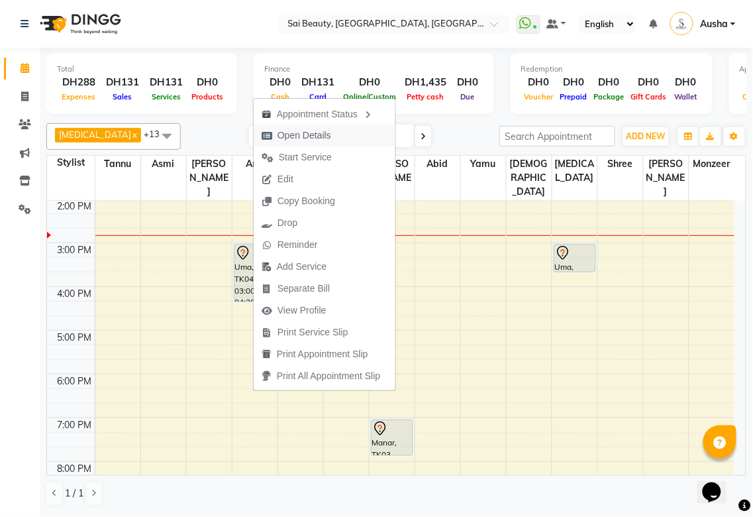
click at [289, 130] on span "Open Details" at bounding box center [305, 136] width 54 height 14
select select "7"
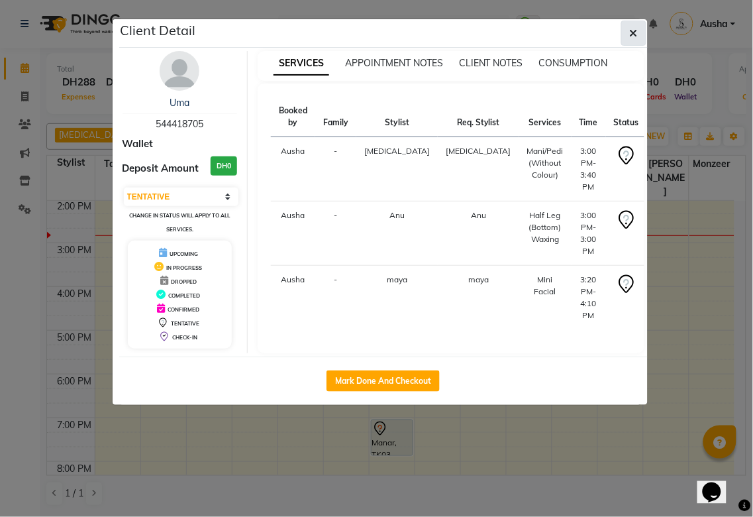
click at [637, 28] on icon "button" at bounding box center [634, 33] width 8 height 11
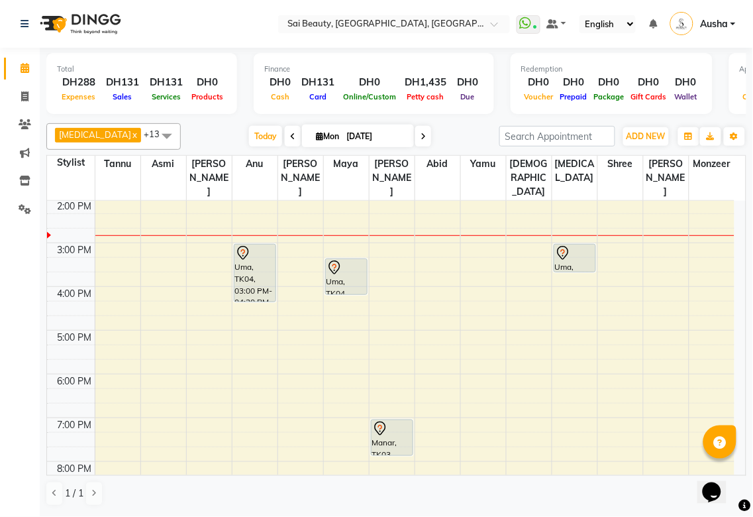
scroll to position [356, 0]
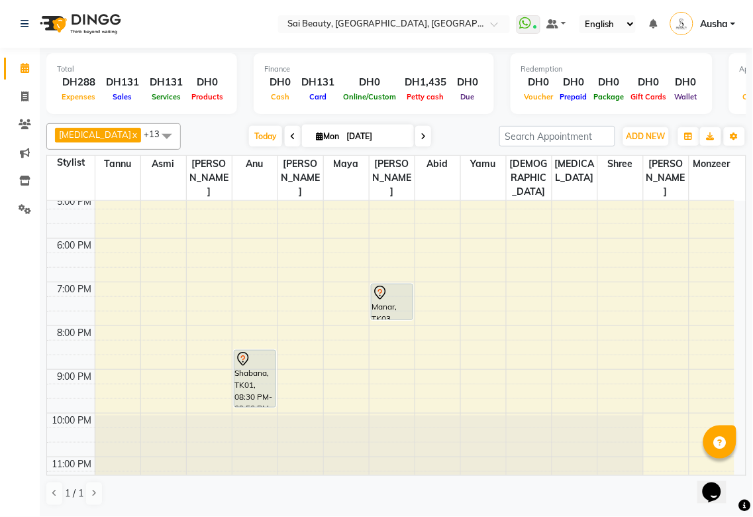
click at [247, 351] on div "Shabana, TK01, 08:30 PM-09:50 PM, Hot Oil Head Massage (With Wash),Long layers …" at bounding box center [255, 379] width 41 height 56
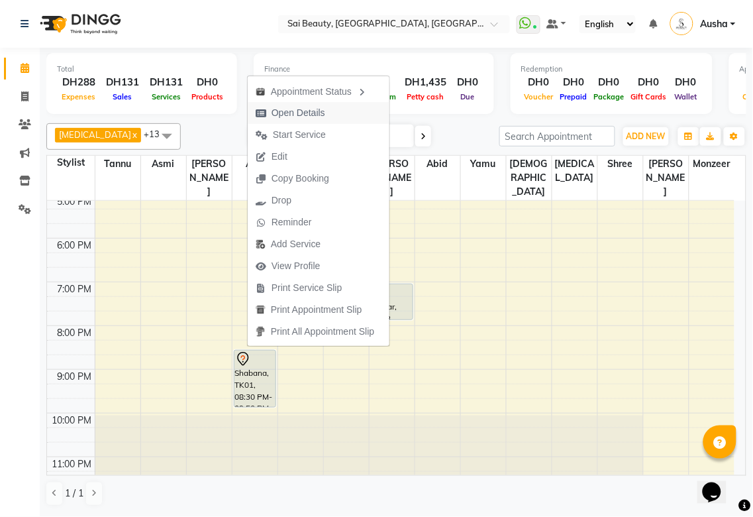
click at [281, 110] on span "Open Details" at bounding box center [299, 113] width 54 height 14
select select "7"
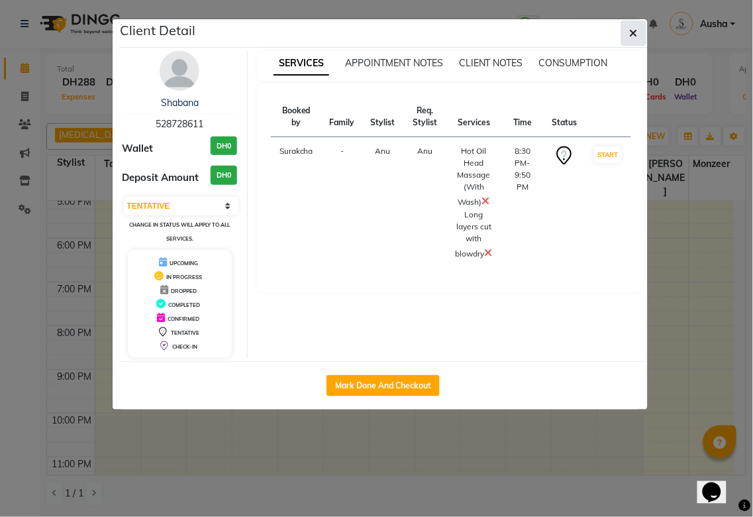
click at [633, 28] on icon "button" at bounding box center [634, 33] width 8 height 11
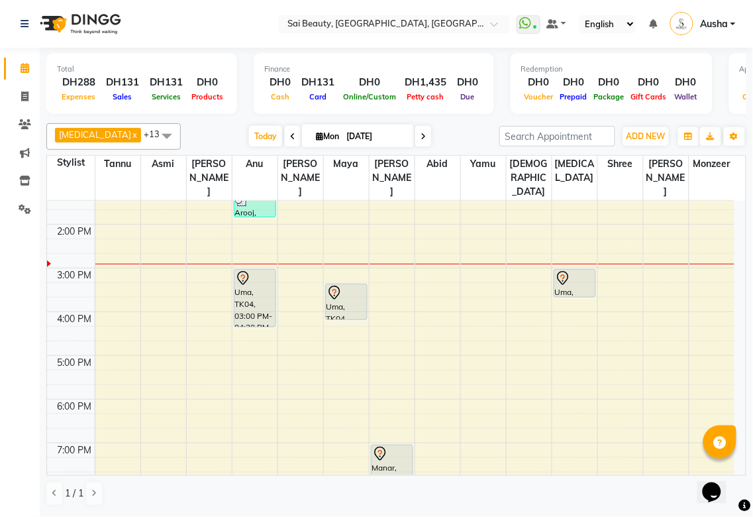
scroll to position [186, 0]
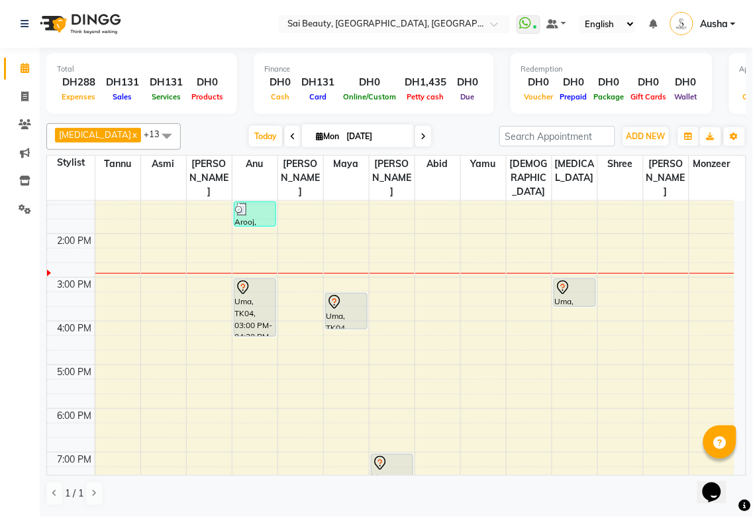
click at [249, 281] on div "Uma, TK04, 03:00 PM-04:20 PM, Half Arms Waxing,Half Leg (Bottom) Waxing" at bounding box center [255, 307] width 41 height 57
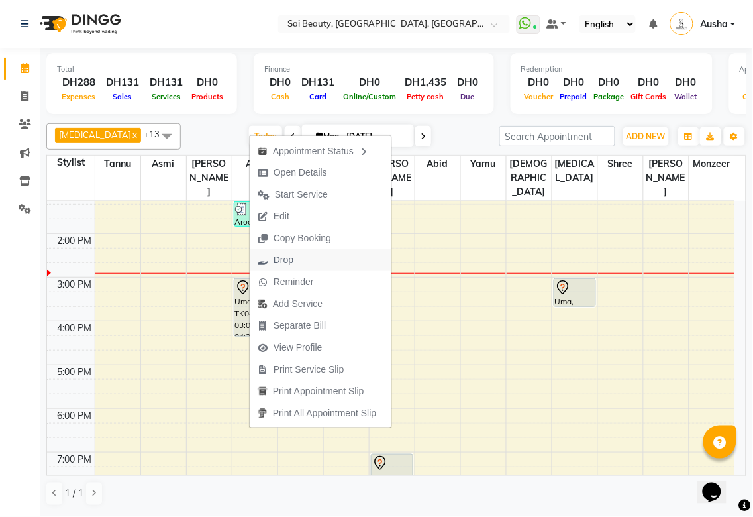
click at [296, 265] on span "Drop" at bounding box center [276, 260] width 52 height 22
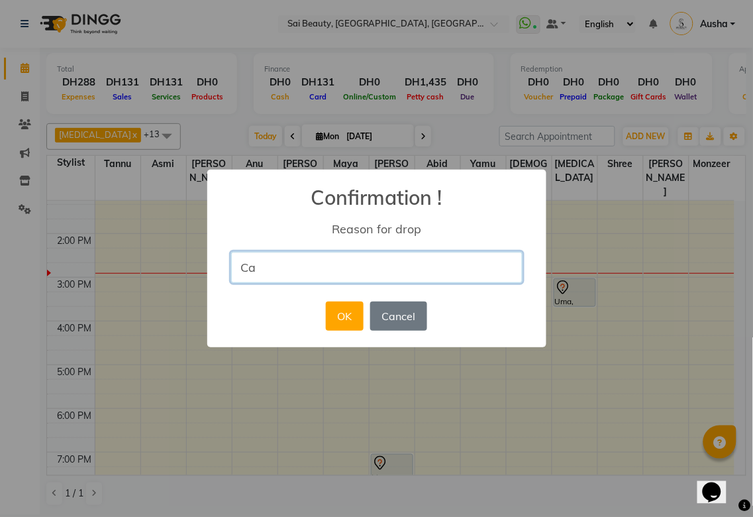
type input "C"
type input "Transfer to [PERSON_NAME]"
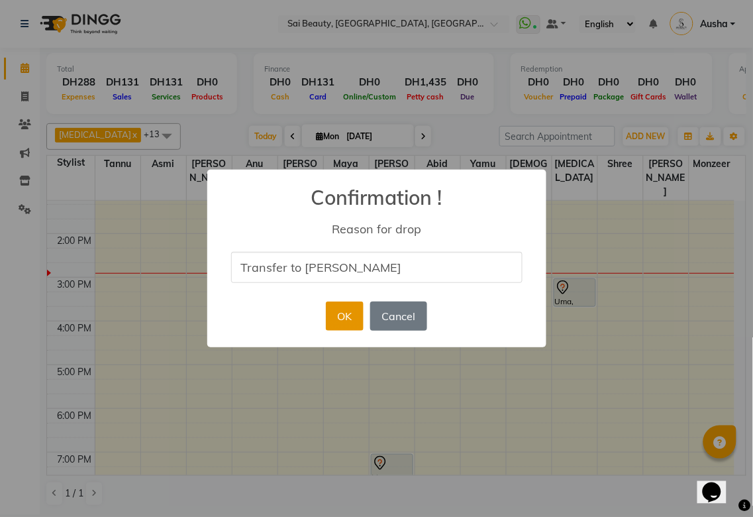
click at [333, 325] on button "OK" at bounding box center [345, 315] width 38 height 29
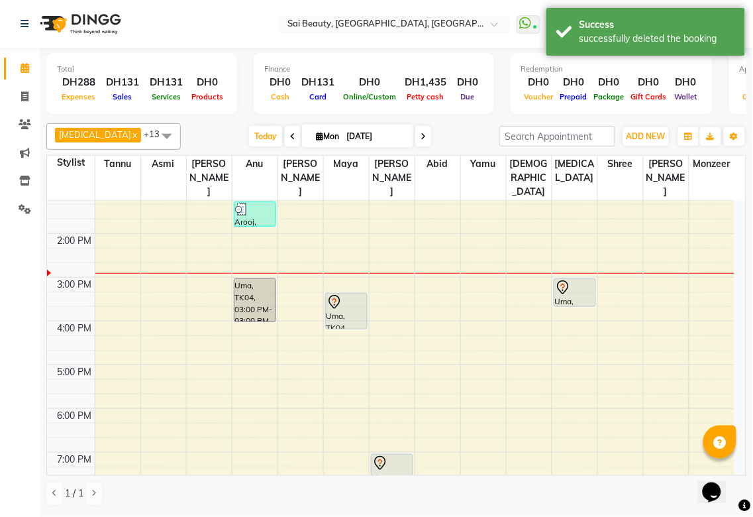
click at [338, 294] on div "Uma, TK04, 03:20 PM-04:10 PM, Mini Facial" at bounding box center [346, 311] width 41 height 35
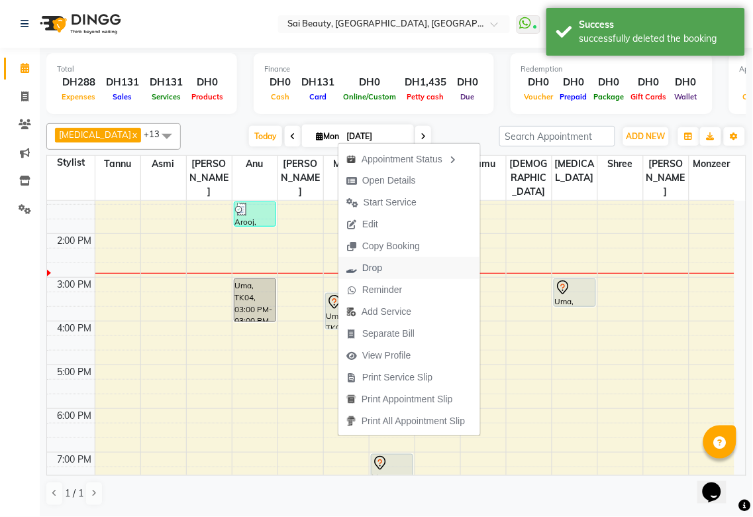
click at [382, 270] on span "Drop" at bounding box center [372, 268] width 20 height 14
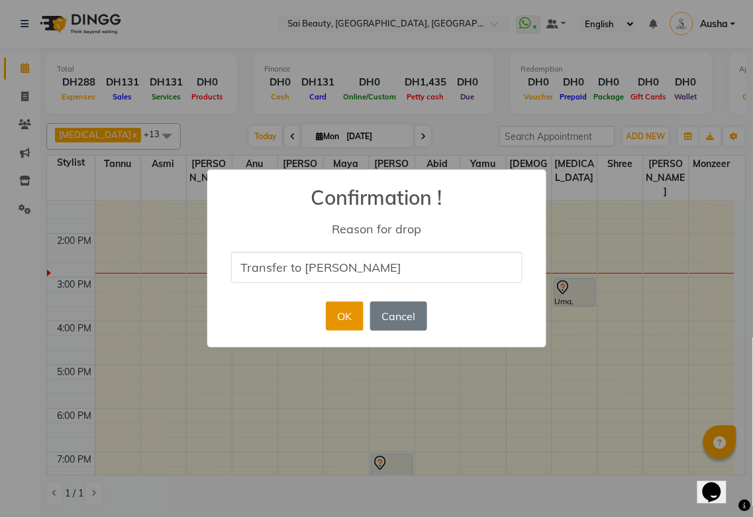
type input "Transfer to [PERSON_NAME]"
click at [336, 329] on button "OK" at bounding box center [345, 315] width 38 height 29
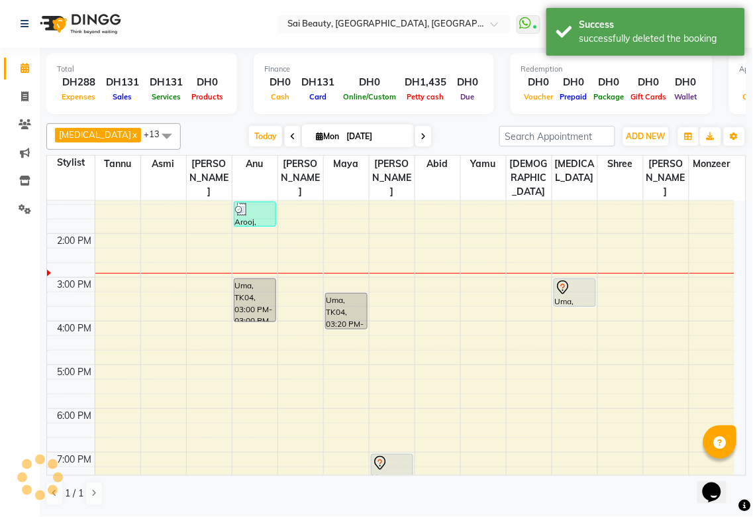
click at [566, 279] on div "Uma, TK04, 03:00 PM-03:40 PM, Mani/Pedi (Without Colour)" at bounding box center [575, 292] width 41 height 27
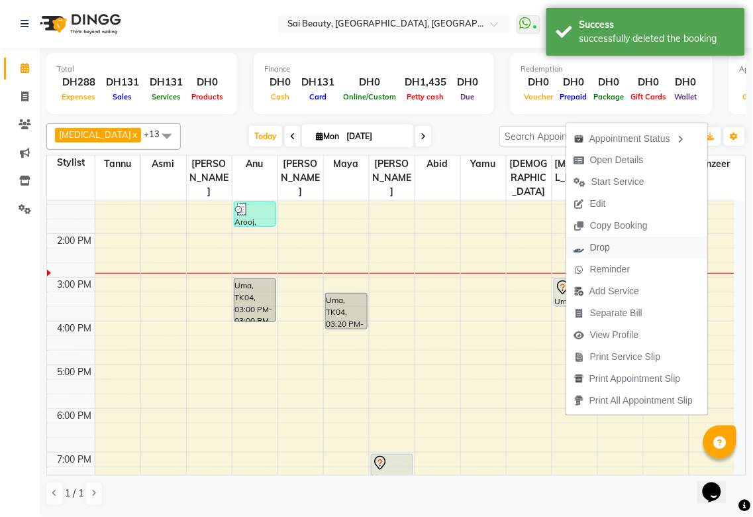
click at [603, 250] on span "Drop" at bounding box center [600, 248] width 20 height 14
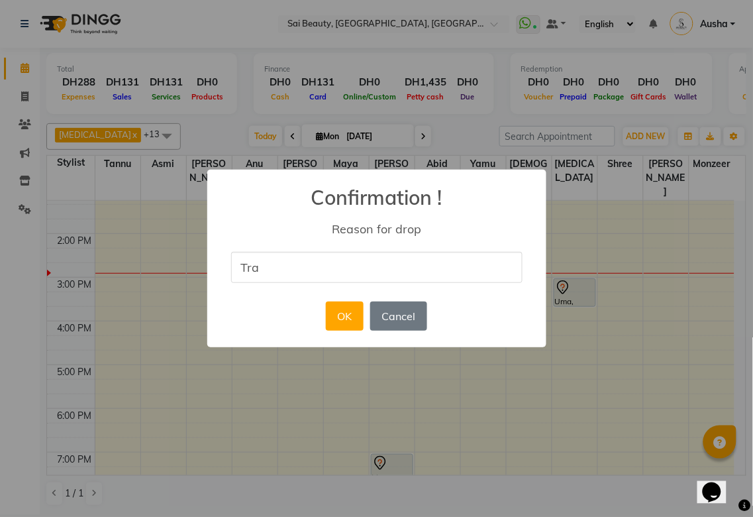
type input "Transfer to [PERSON_NAME]"
click at [345, 323] on button "OK" at bounding box center [345, 315] width 38 height 29
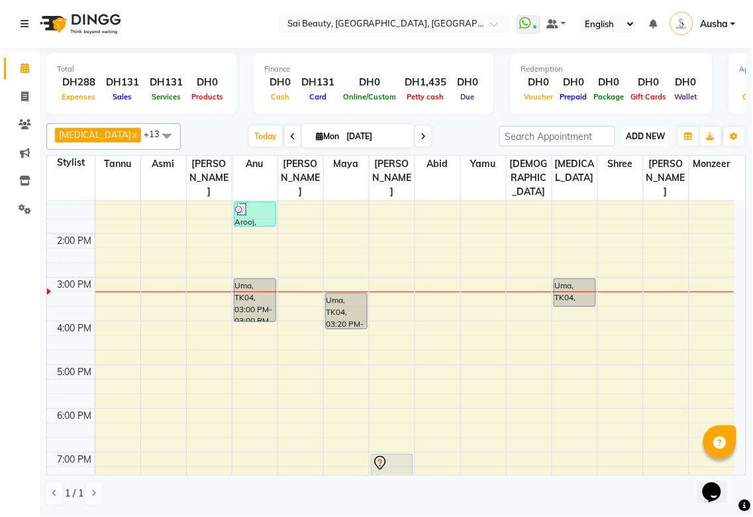
click at [645, 135] on span "ADD NEW" at bounding box center [646, 136] width 39 height 10
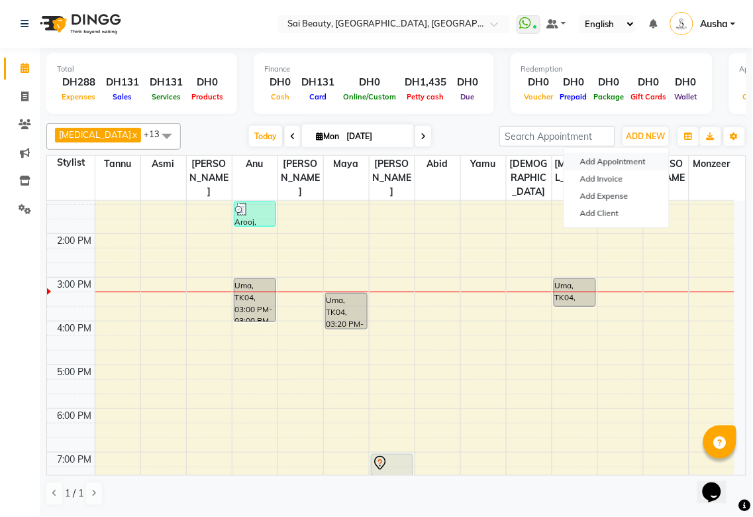
click at [638, 157] on button "Add Appointment" at bounding box center [617, 161] width 105 height 17
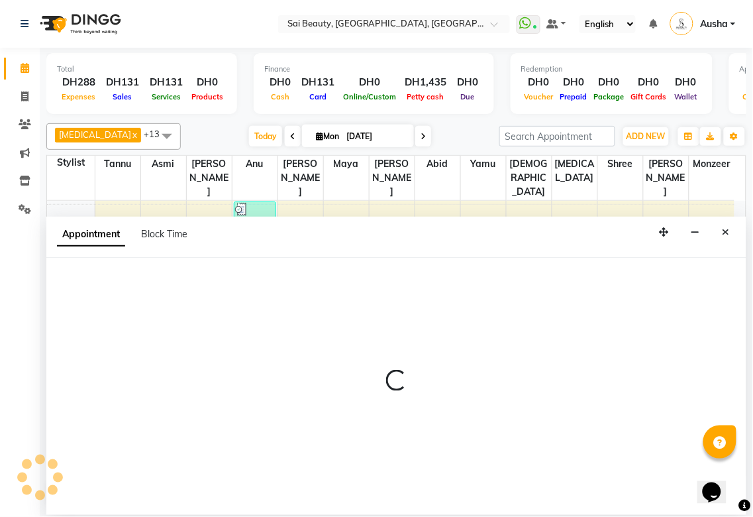
select select "tentative"
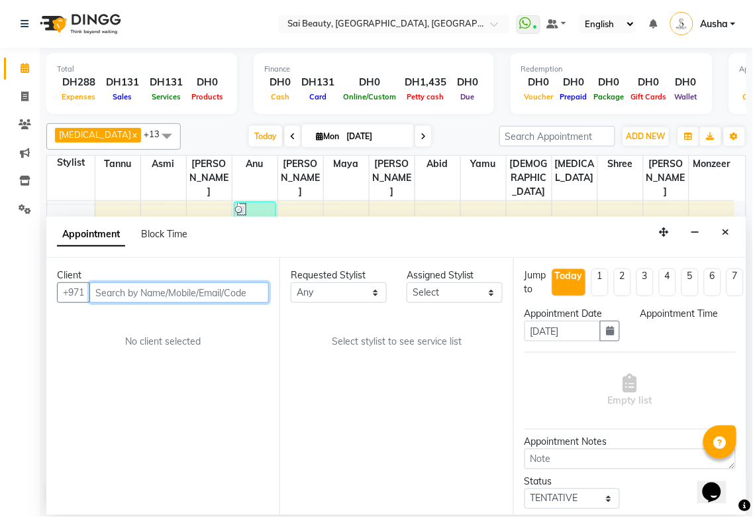
select select "600"
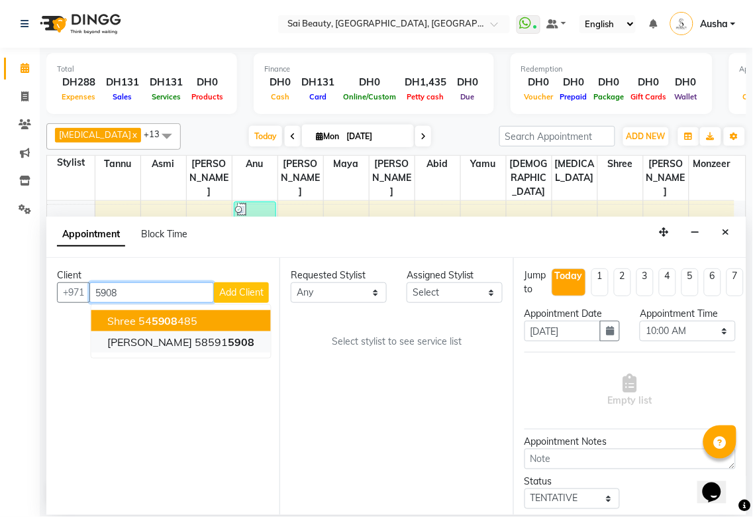
click at [229, 345] on span "5908" at bounding box center [242, 341] width 27 height 13
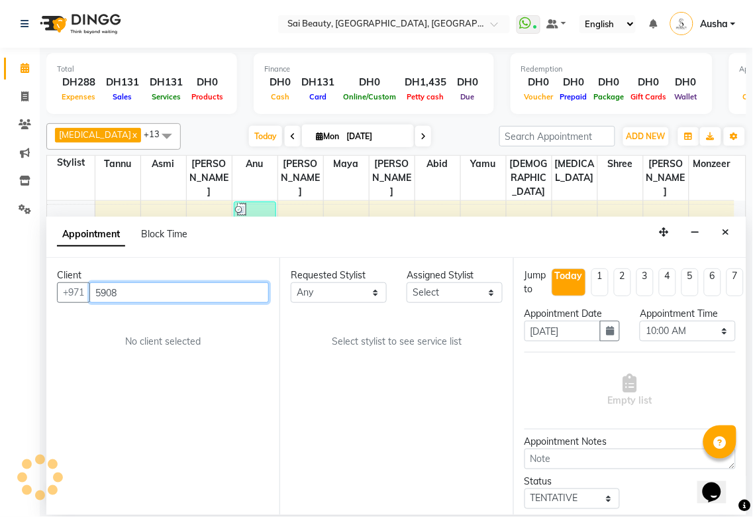
type input "585915908"
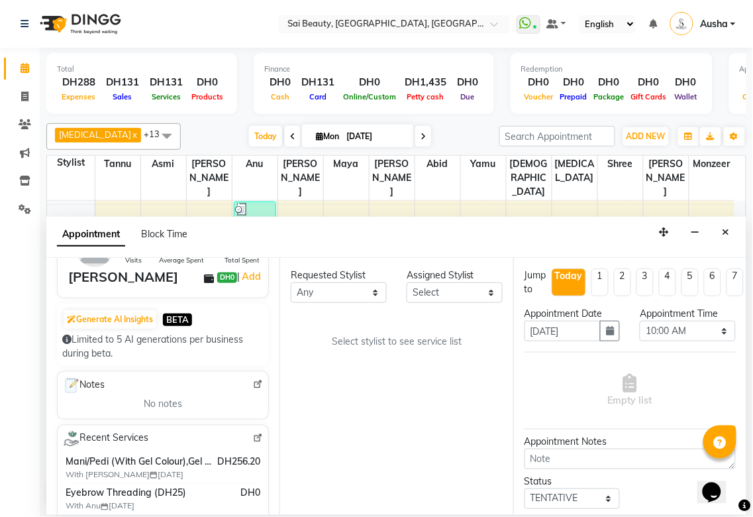
scroll to position [209, 0]
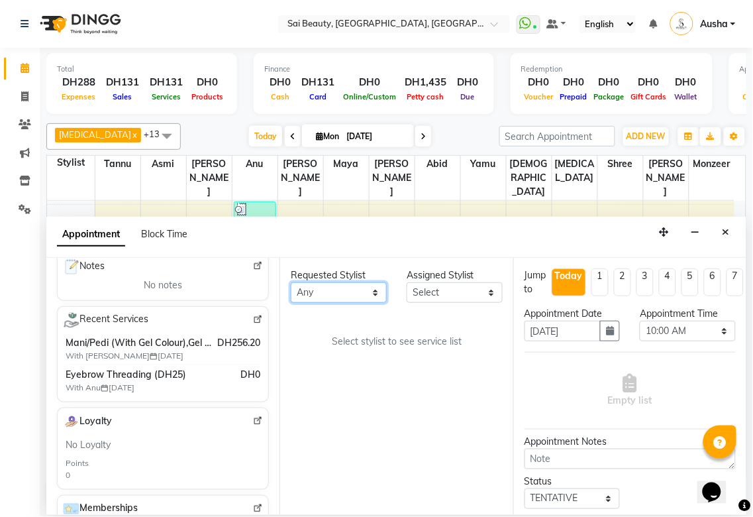
click at [374, 295] on select "Any [PERSON_NAME][MEDICAL_DATA] [PERSON_NAME] Asmi [PERSON_NAME] Gita [PERSON_N…" at bounding box center [339, 292] width 96 height 21
select select "63787"
click at [291, 282] on select "Any [PERSON_NAME][MEDICAL_DATA] [PERSON_NAME] Asmi [PERSON_NAME] Gita [PERSON_N…" at bounding box center [339, 292] width 96 height 21
select select "63787"
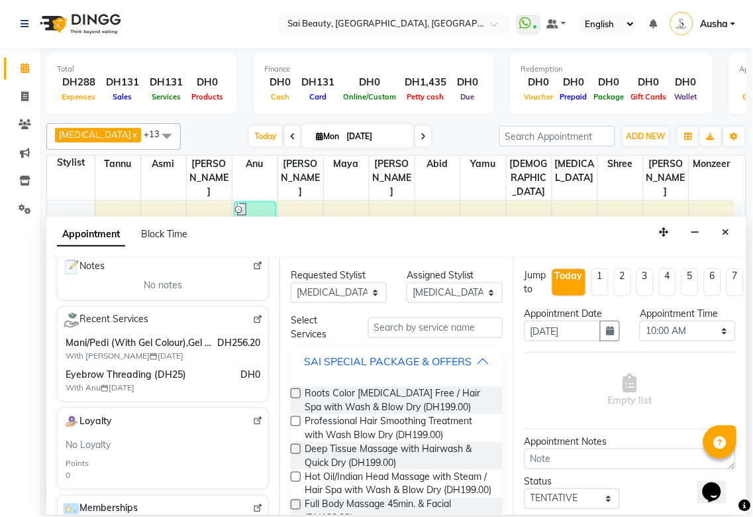
click at [478, 371] on button "SAI SPECIAL PACKAGE & OFFERS" at bounding box center [396, 361] width 201 height 24
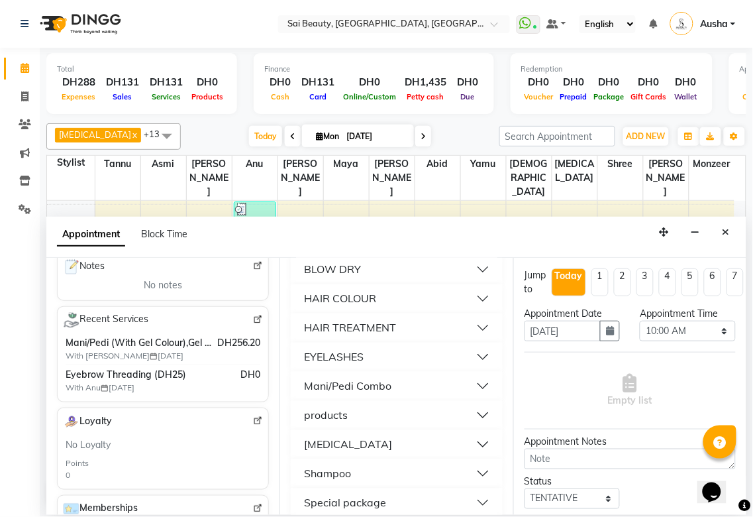
scroll to position [590, 0]
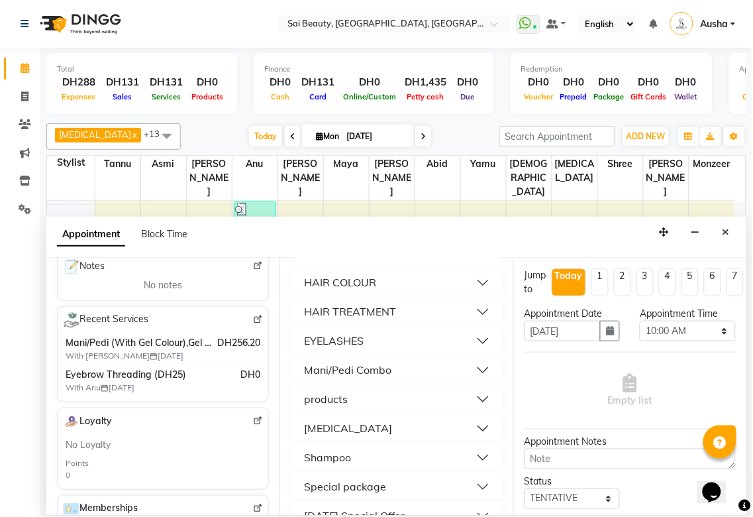
click at [427, 382] on button "Mani/Pedi Combo" at bounding box center [396, 370] width 201 height 24
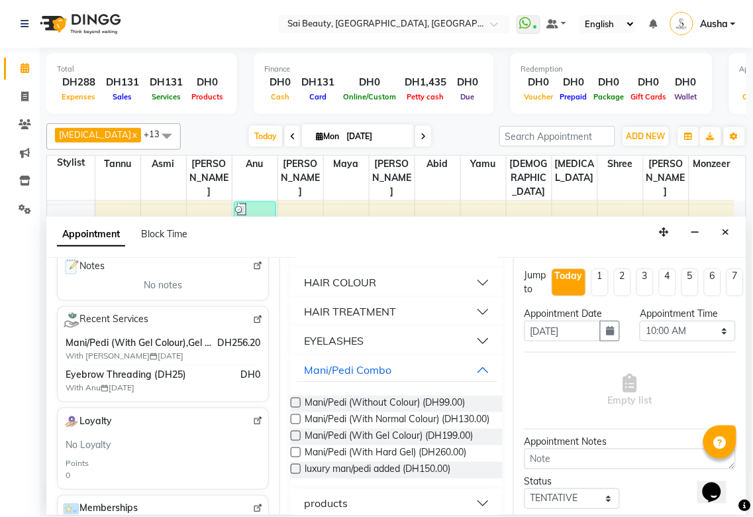
click at [296, 441] on label at bounding box center [296, 436] width 10 height 10
click at [296, 441] on input "checkbox" at bounding box center [295, 437] width 9 height 9
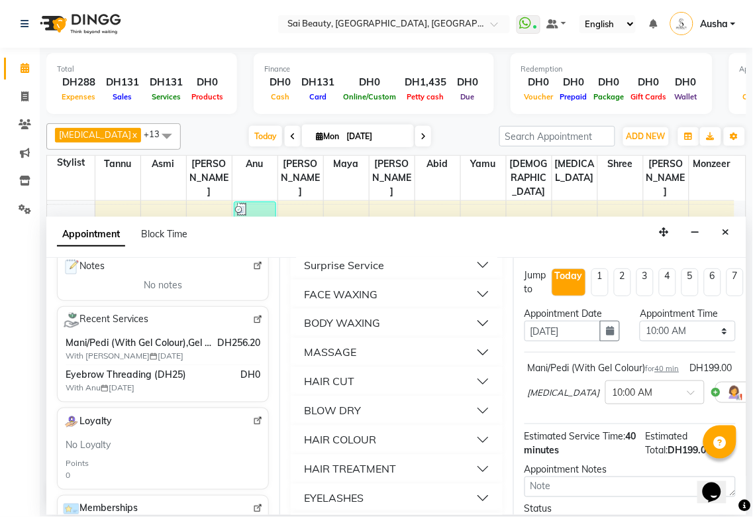
checkbox input "false"
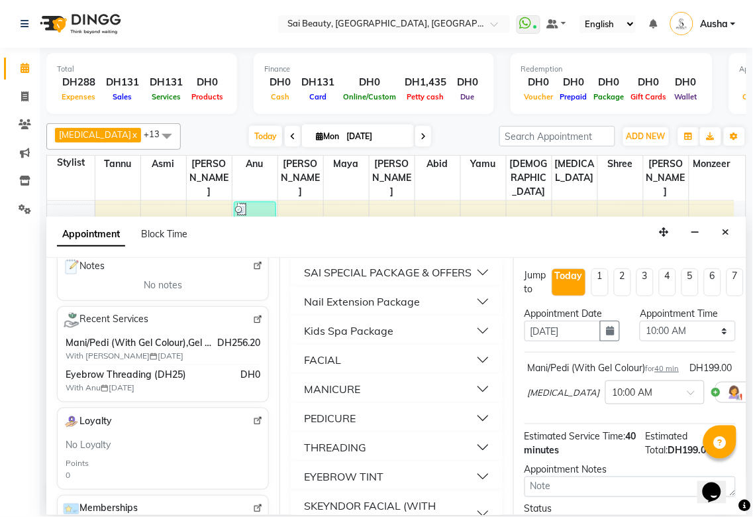
scroll to position [0, 0]
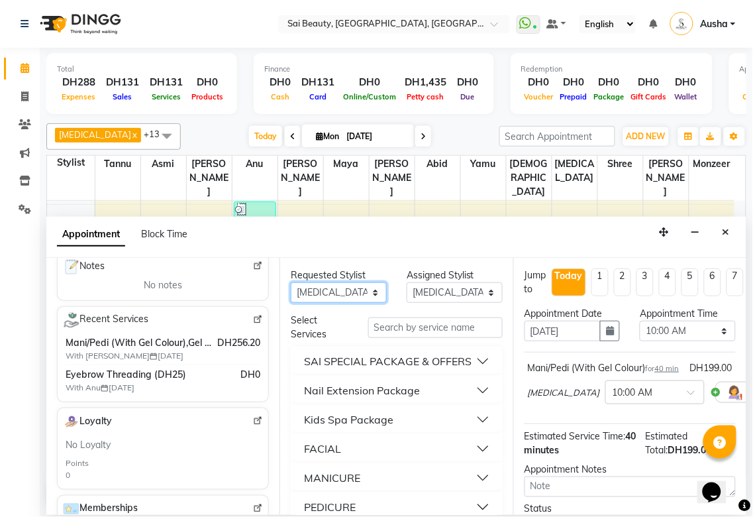
click at [360, 297] on select "Any [PERSON_NAME][MEDICAL_DATA] [PERSON_NAME] Asmi [PERSON_NAME] Gita [PERSON_N…" at bounding box center [339, 292] width 96 height 21
select select "57468"
click at [291, 282] on select "Any [PERSON_NAME][MEDICAL_DATA] [PERSON_NAME] Asmi [PERSON_NAME] Gita [PERSON_N…" at bounding box center [339, 292] width 96 height 21
select select "57468"
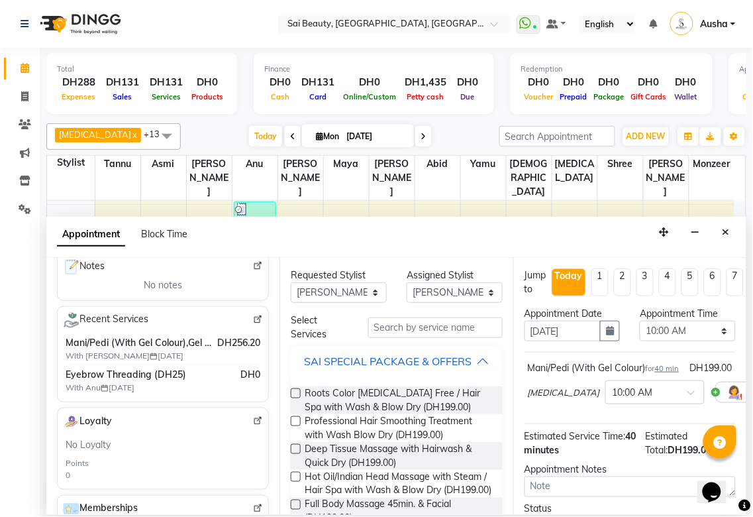
click at [464, 369] on div "SAI SPECIAL PACKAGE & OFFERS" at bounding box center [388, 361] width 168 height 16
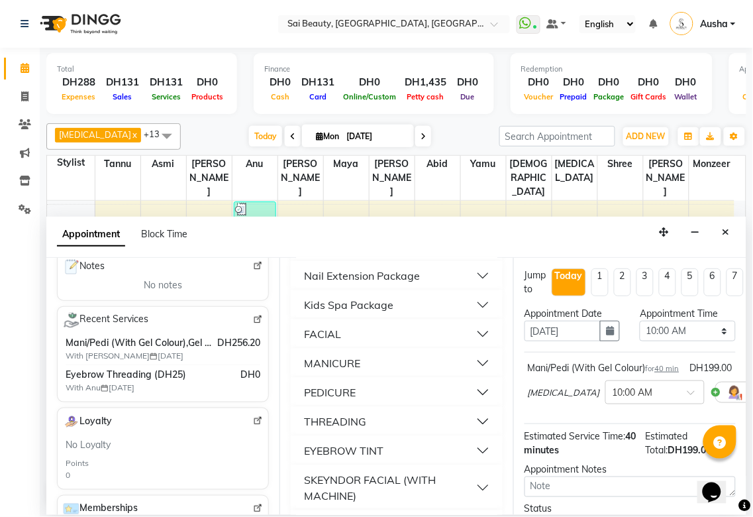
scroll to position [119, 0]
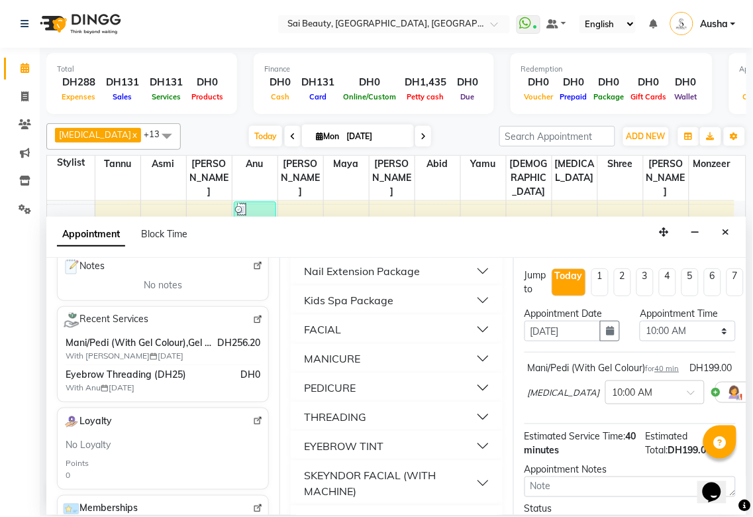
click at [419, 427] on button "THREADING" at bounding box center [396, 417] width 201 height 24
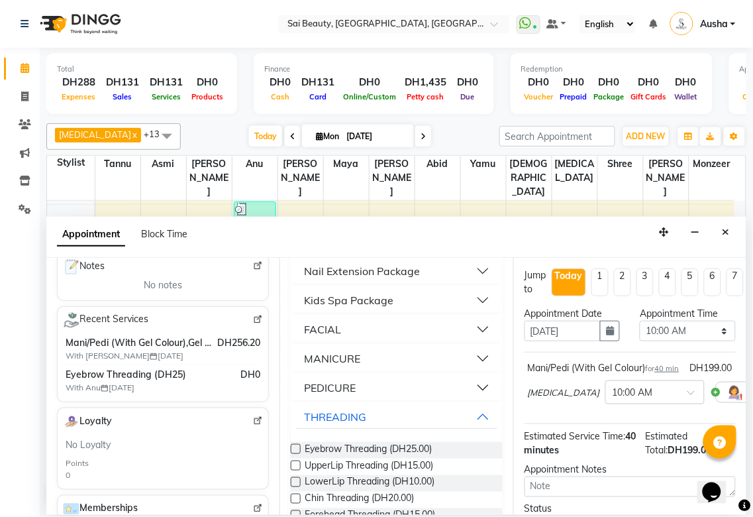
click at [298, 454] on label at bounding box center [296, 449] width 10 height 10
click at [298, 455] on input "checkbox" at bounding box center [295, 450] width 9 height 9
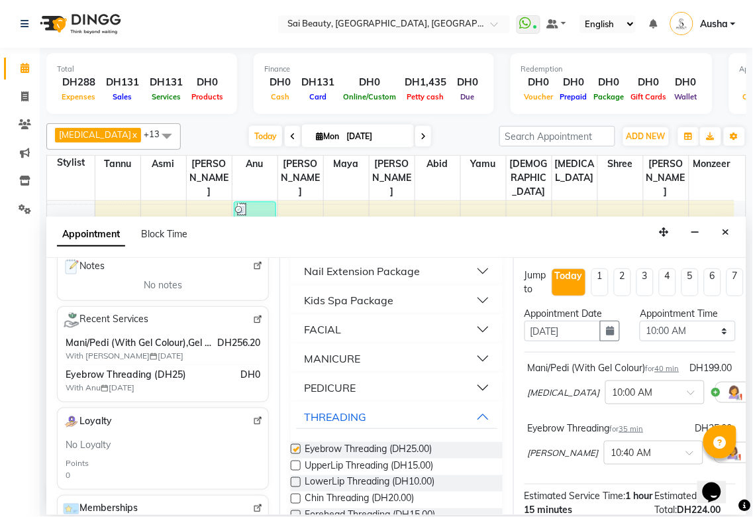
checkbox input "false"
click at [712, 335] on select "Select 10:00 AM 10:05 AM 10:10 AM 10:15 AM 10:20 AM 10:25 AM 10:30 AM 10:35 AM …" at bounding box center [688, 331] width 96 height 21
select select "1200"
click at [640, 321] on select "Select 10:00 AM 10:05 AM 10:10 AM 10:15 AM 10:20 AM 10:25 AM 10:30 AM 10:35 AM …" at bounding box center [688, 331] width 96 height 21
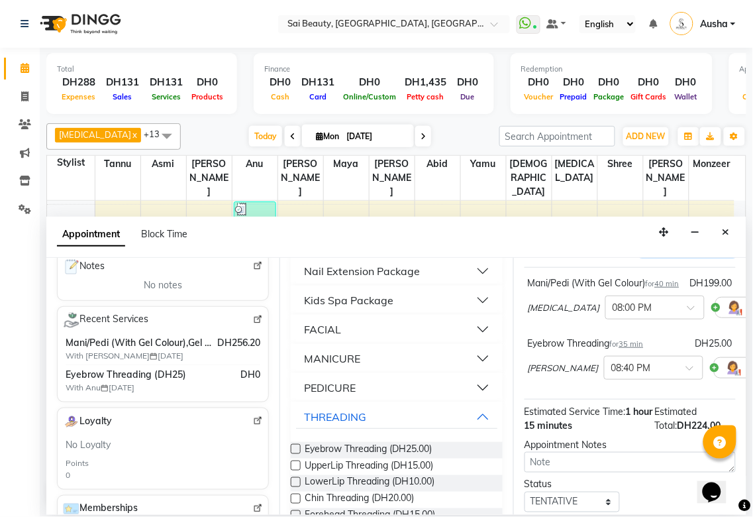
scroll to position [202, 0]
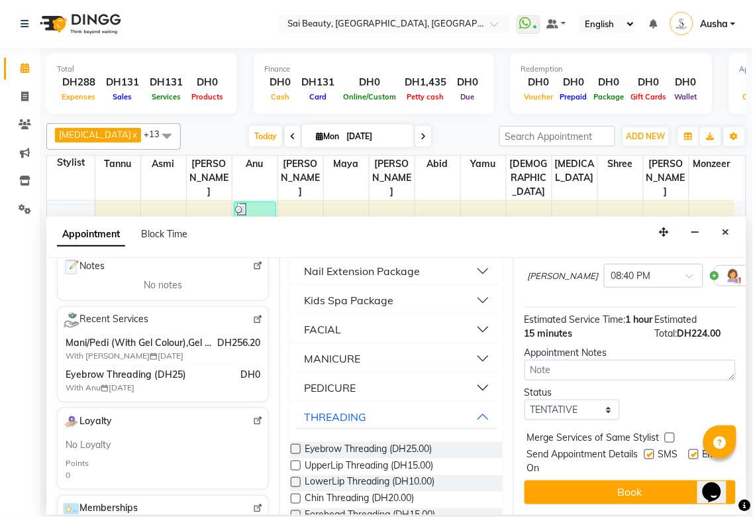
click at [670, 433] on label at bounding box center [670, 438] width 10 height 10
click at [670, 435] on input "checkbox" at bounding box center [669, 439] width 9 height 9
checkbox input "true"
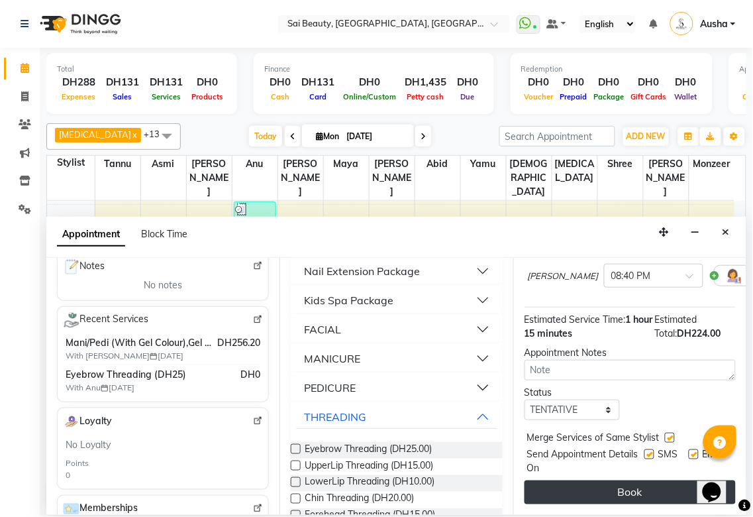
click at [656, 482] on button "Book" at bounding box center [630, 492] width 211 height 24
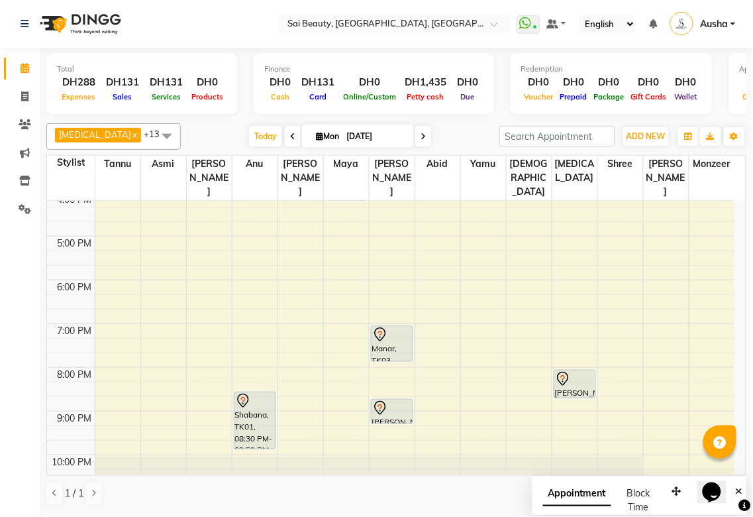
scroll to position [356, 0]
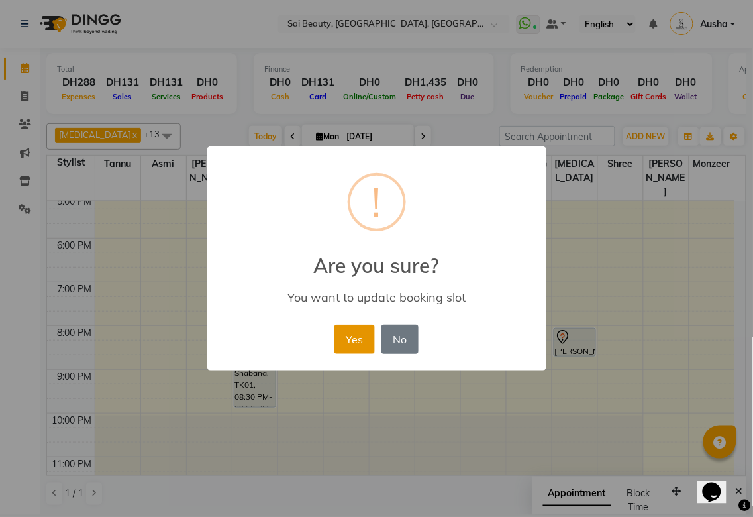
click at [349, 332] on button "Yes" at bounding box center [355, 339] width 40 height 29
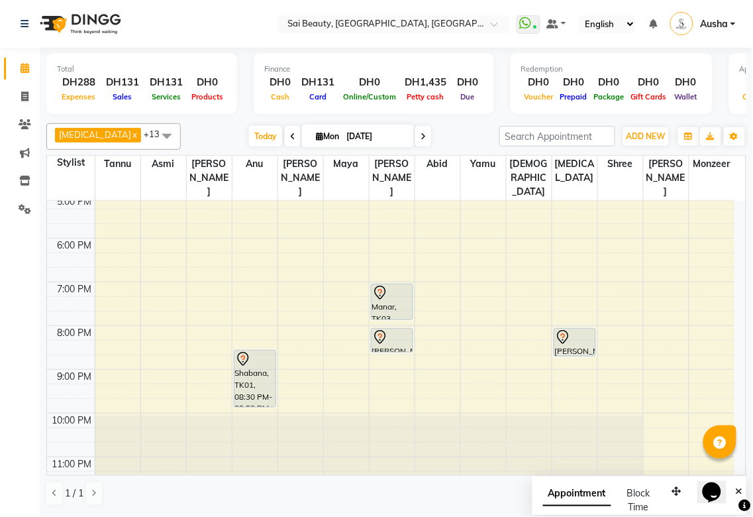
scroll to position [88, 0]
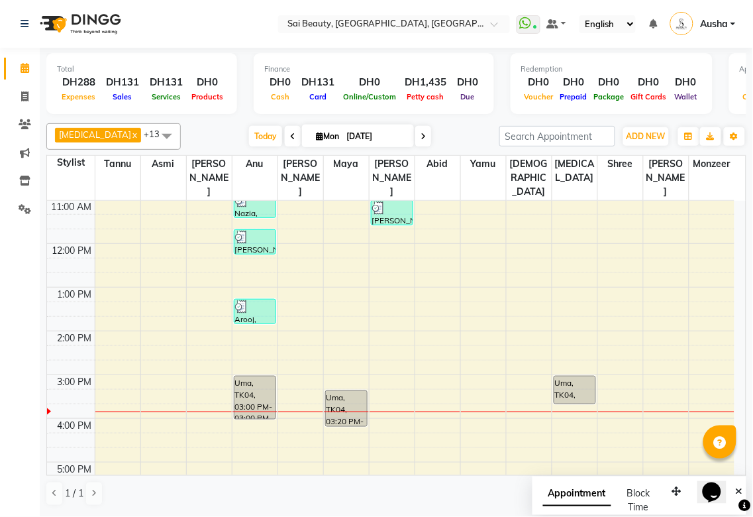
click at [399, 146] on div "[MEDICAL_DATA] x Anu x Asmi x [PERSON_NAME] x Gita x [PERSON_NAME] x shree x [P…" at bounding box center [396, 136] width 700 height 27
click at [421, 135] on icon at bounding box center [423, 137] width 5 height 8
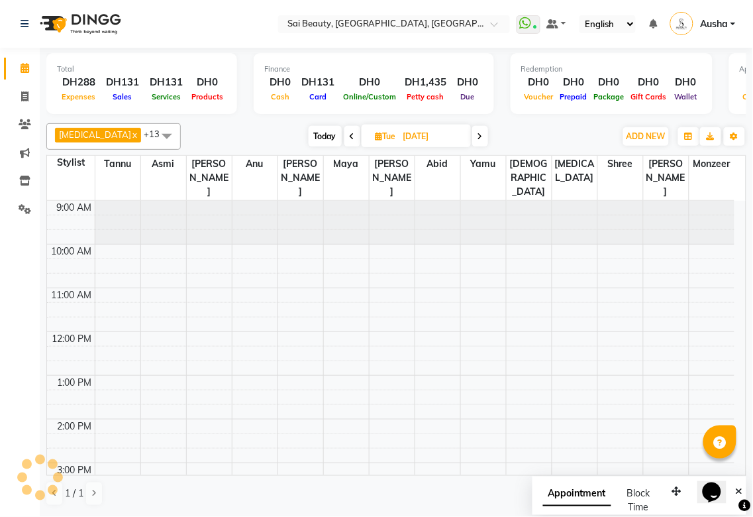
scroll to position [264, 0]
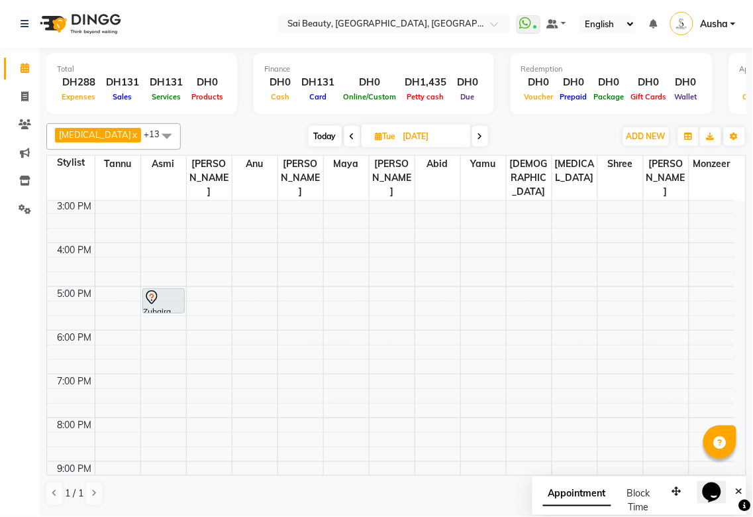
click at [730, 213] on td at bounding box center [415, 220] width 640 height 15
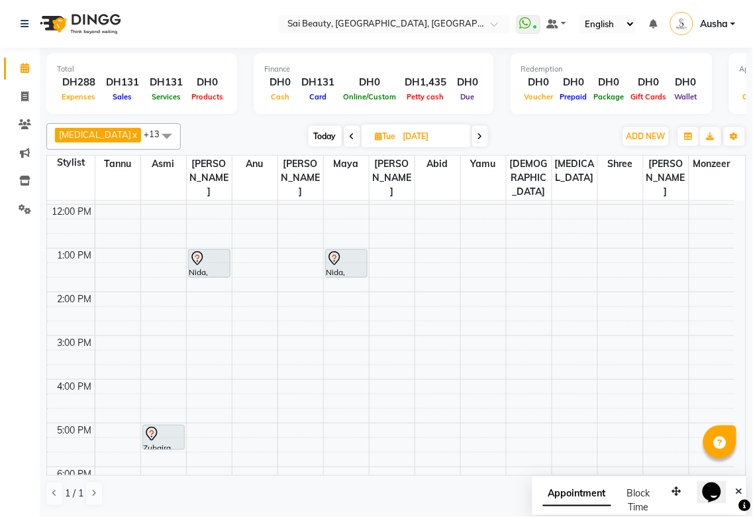
scroll to position [0, 0]
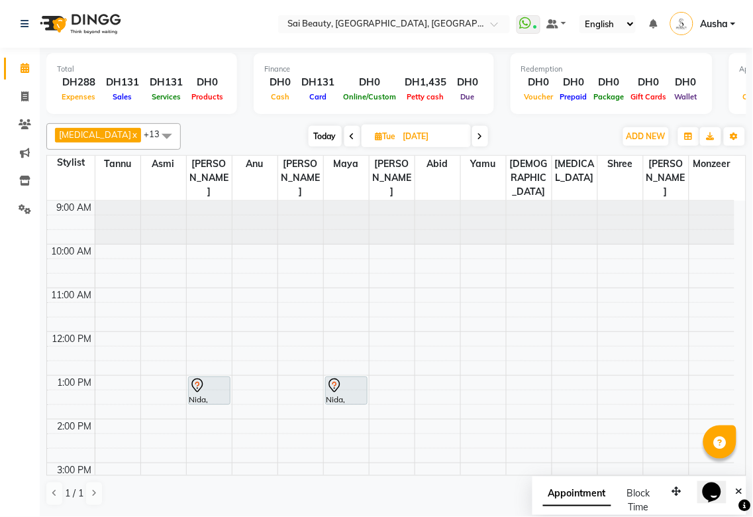
click at [733, 201] on div at bounding box center [713, 223] width 46 height 44
click at [350, 135] on icon at bounding box center [352, 137] width 5 height 8
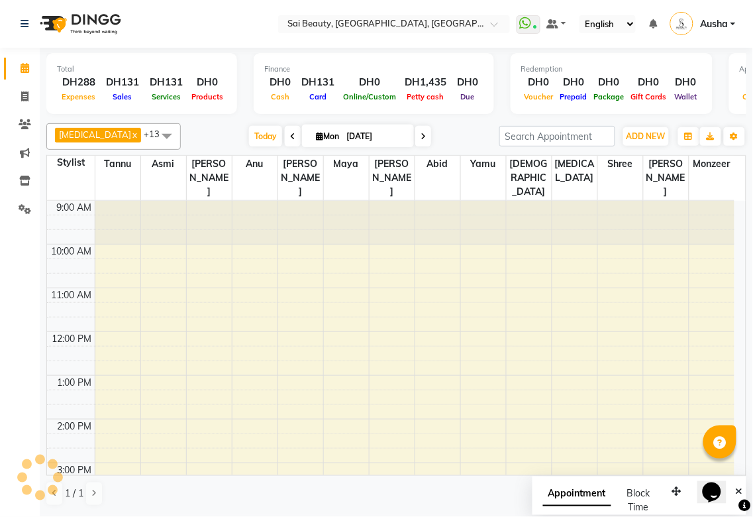
scroll to position [308, 0]
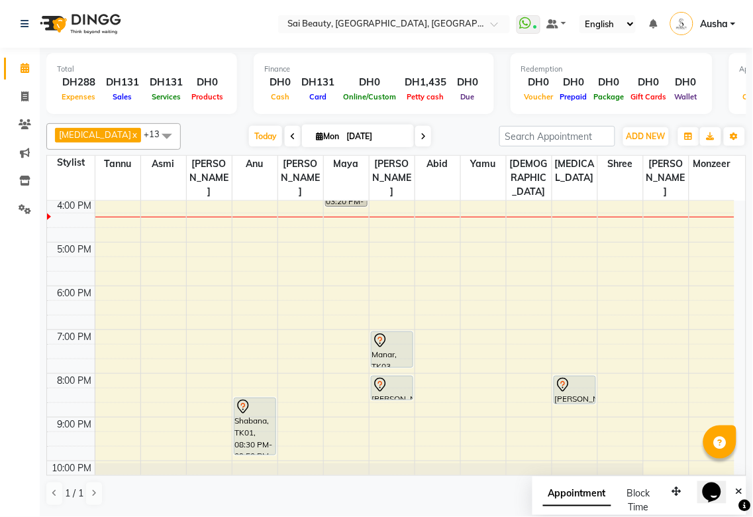
click at [421, 135] on icon at bounding box center [423, 137] width 5 height 8
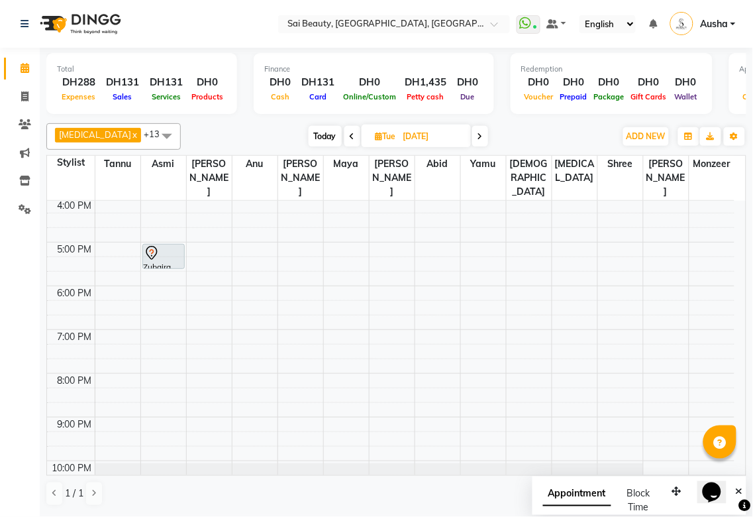
click at [350, 135] on icon at bounding box center [352, 137] width 5 height 8
type input "[DATE]"
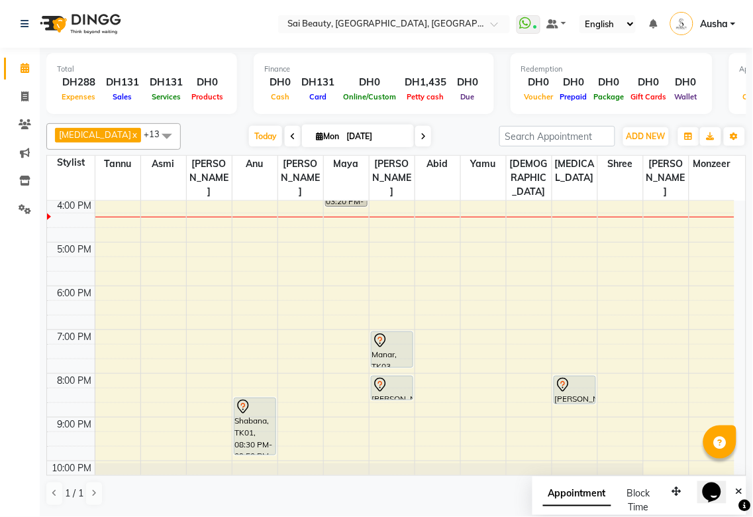
click at [391, 376] on div "[PERSON_NAME], TK08, 08:00 PM-08:35 PM, Eyebrow Threading" at bounding box center [392, 387] width 41 height 23
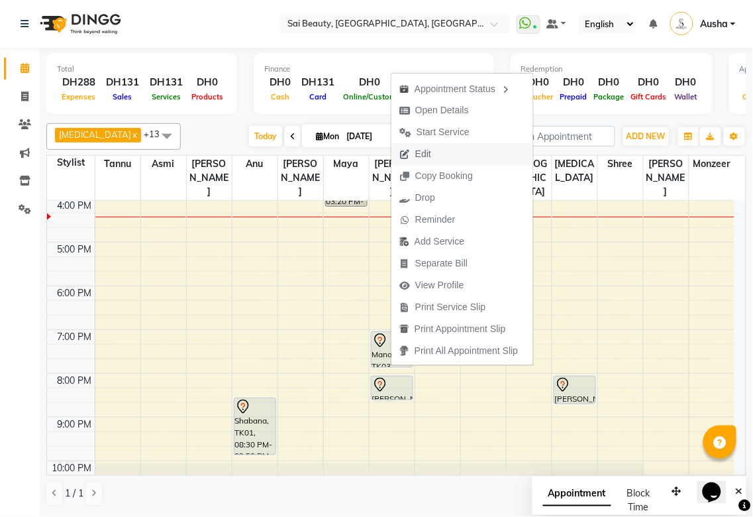
click at [425, 158] on span "Edit" at bounding box center [423, 154] width 16 height 14
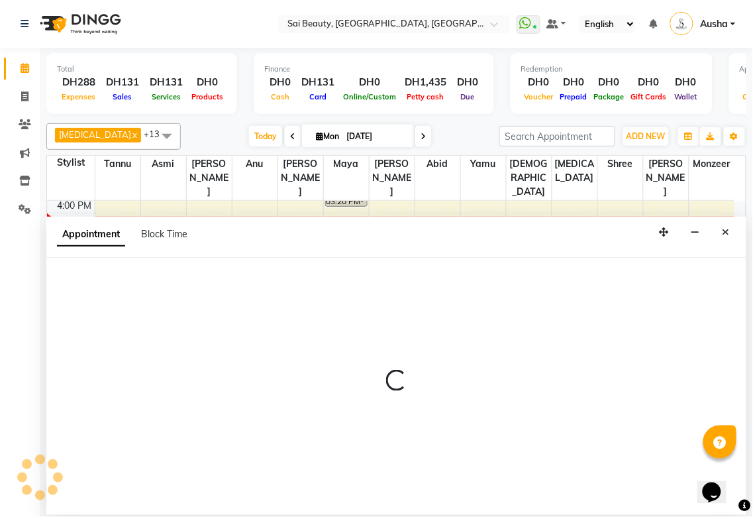
select select "tentative"
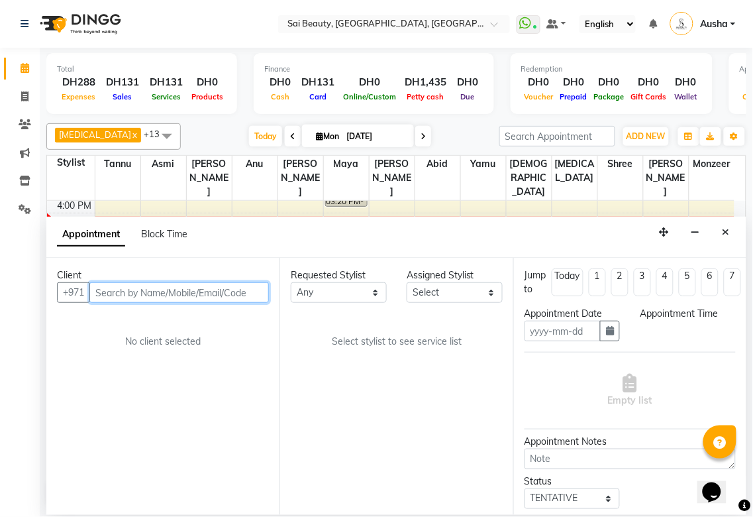
type input "[DATE]"
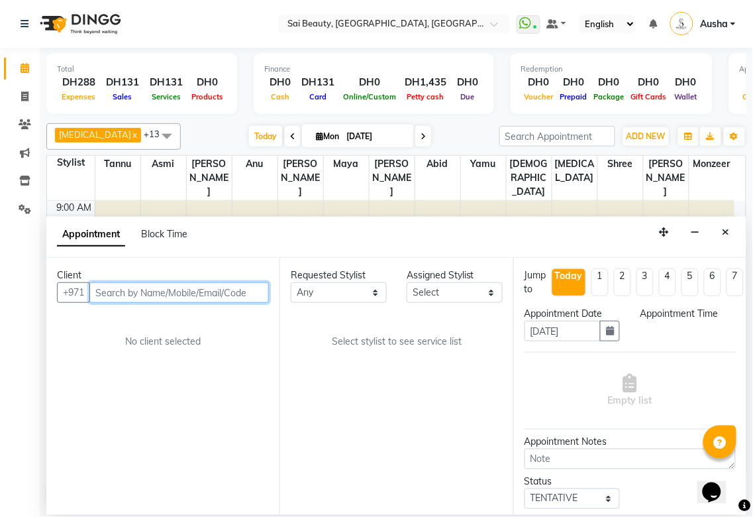
select select "1200"
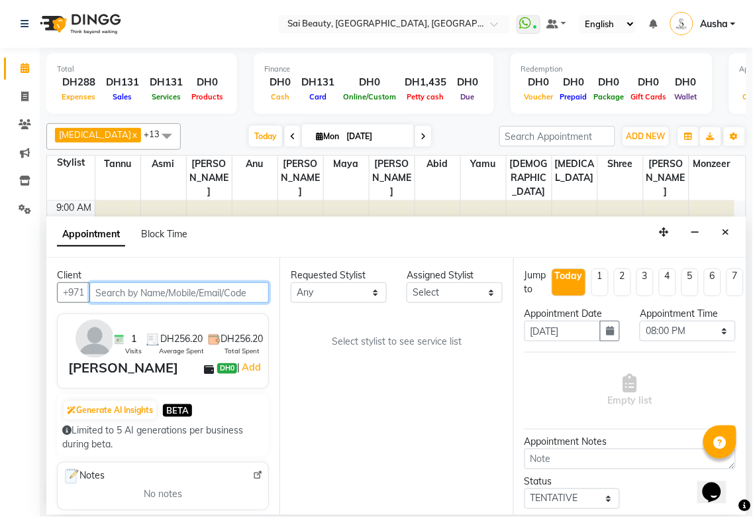
scroll to position [308, 0]
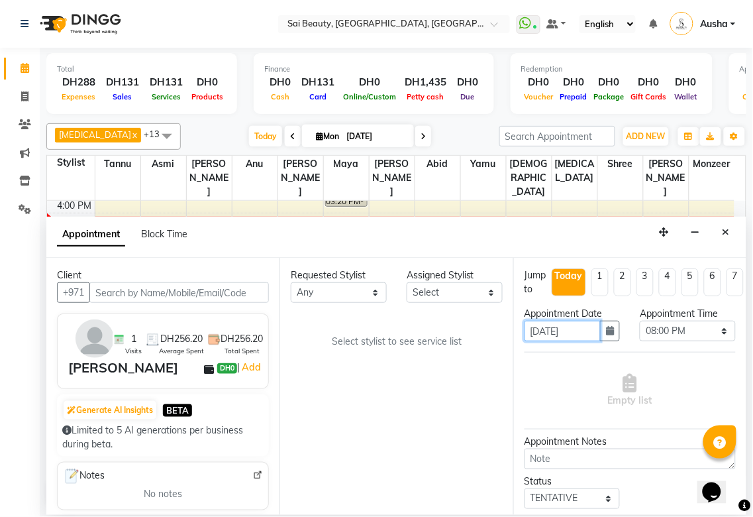
click at [584, 330] on input "[DATE]" at bounding box center [563, 331] width 77 height 21
select select "57468"
select select "2427"
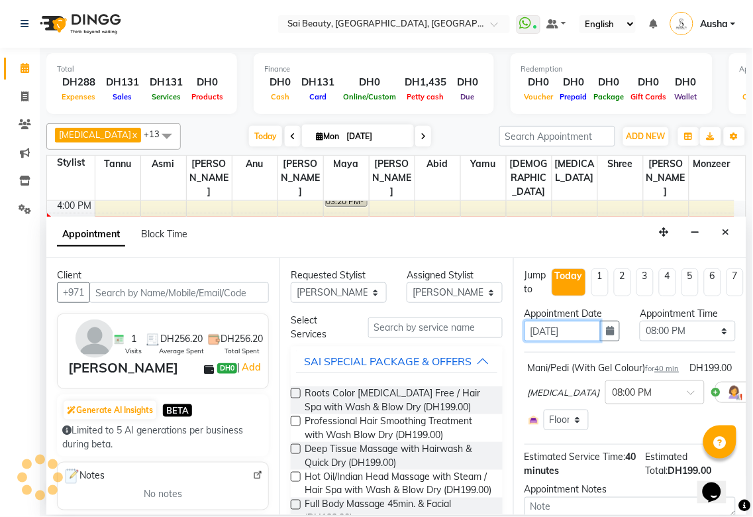
select select "2427"
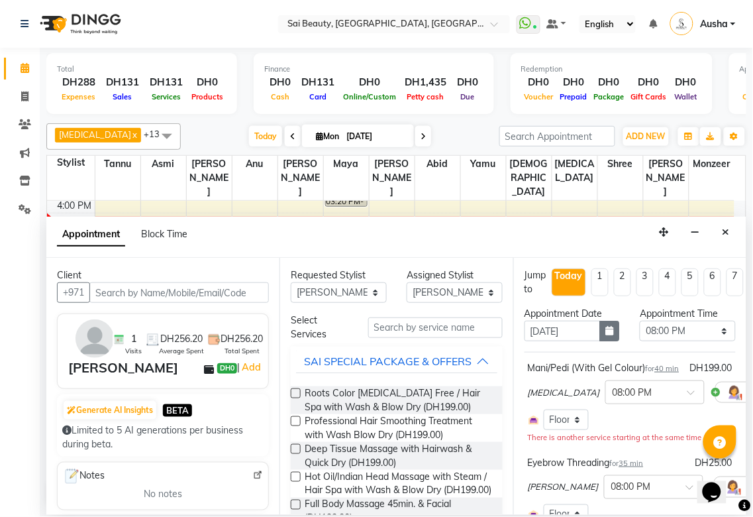
click at [606, 331] on icon "button" at bounding box center [610, 330] width 8 height 9
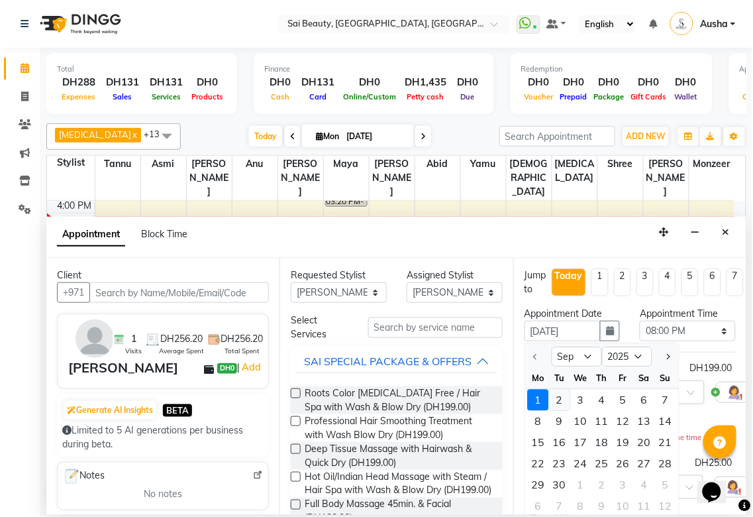
click at [560, 396] on div "2" at bounding box center [559, 400] width 21 height 21
type input "[DATE]"
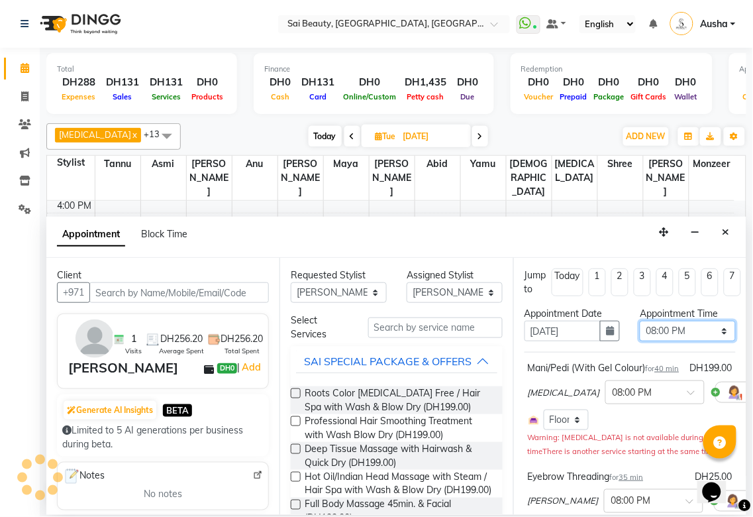
click at [699, 336] on select "Select 10:00 AM 10:05 AM 10:10 AM 10:15 AM 10:20 AM 10:25 AM 10:30 AM 10:35 AM …" at bounding box center [688, 331] width 96 height 21
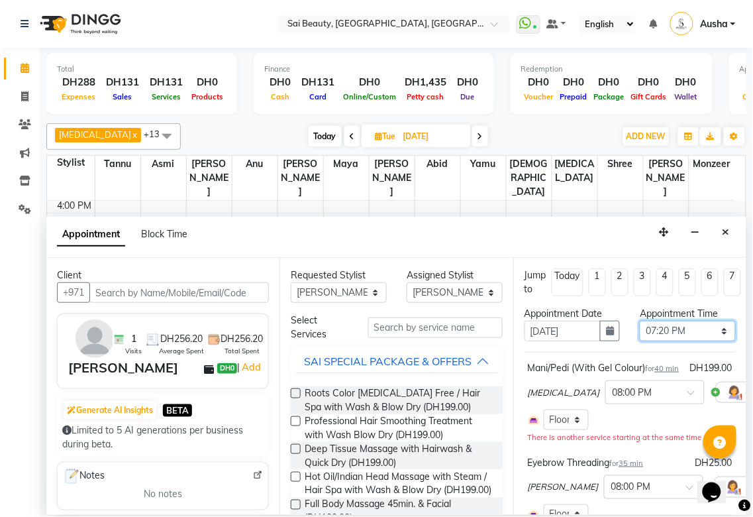
click at [640, 321] on select "Select 10:00 AM 10:05 AM 10:10 AM 10:15 AM 10:20 AM 10:25 AM 10:30 AM 10:35 AM …" at bounding box center [688, 331] width 96 height 21
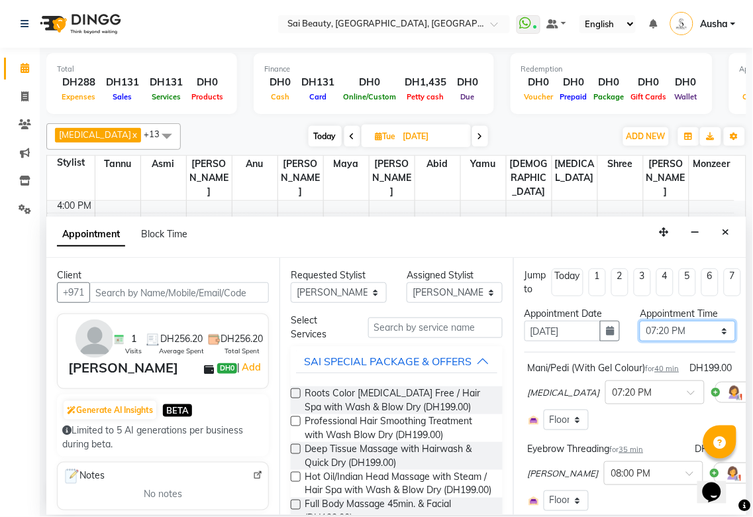
click at [716, 339] on select "Select 10:00 AM 10:05 AM 10:10 AM 10:15 AM 10:20 AM 10:25 AM 10:30 AM 10:35 AM …" at bounding box center [688, 331] width 96 height 21
select select "600"
click at [640, 321] on select "Select 10:00 AM 10:05 AM 10:10 AM 10:15 AM 10:20 AM 10:25 AM 10:30 AM 10:35 AM …" at bounding box center [688, 331] width 96 height 21
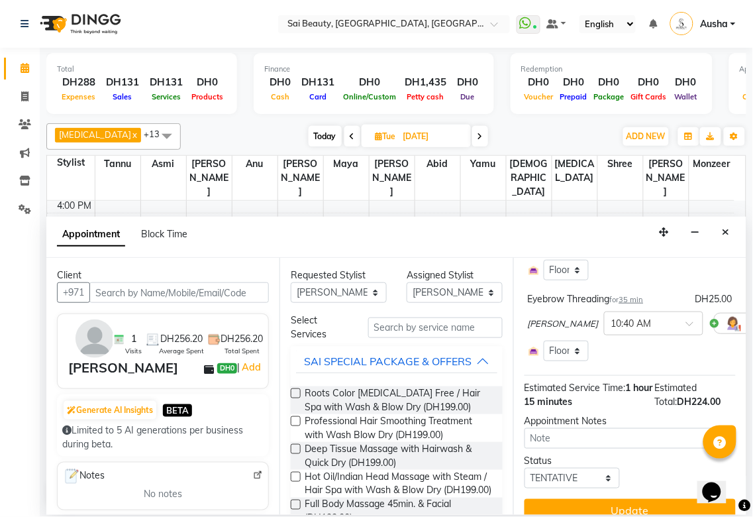
scroll to position [193, 0]
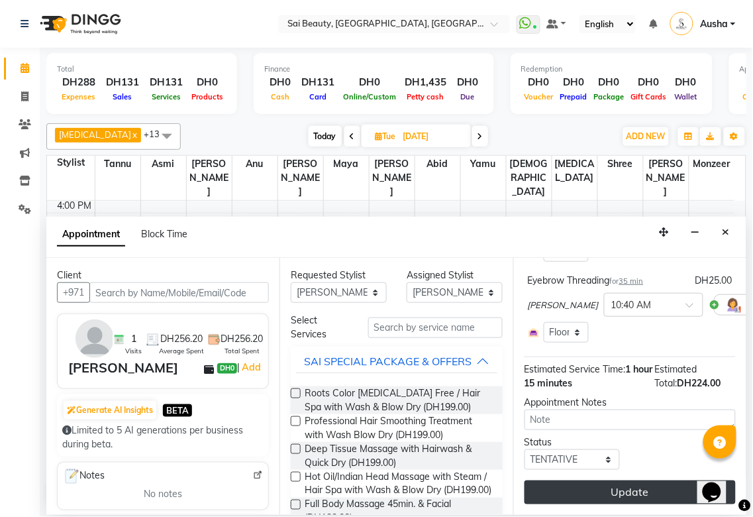
click at [632, 486] on button "Update" at bounding box center [630, 492] width 211 height 24
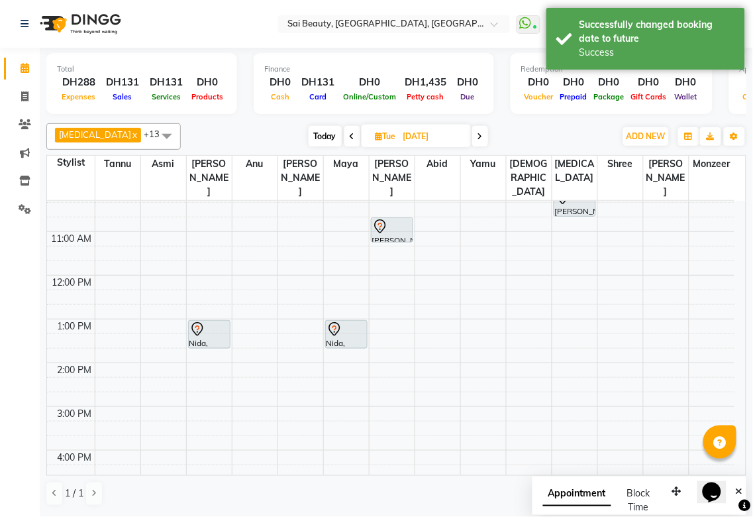
scroll to position [0, 0]
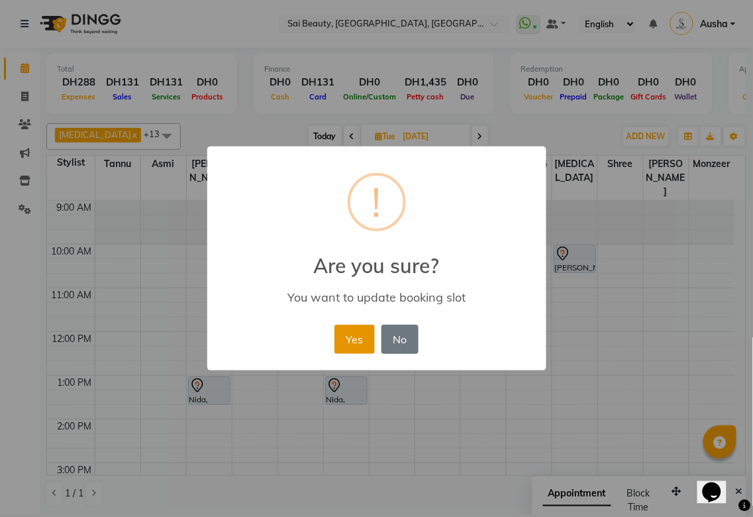
click at [353, 346] on button "Yes" at bounding box center [355, 339] width 40 height 29
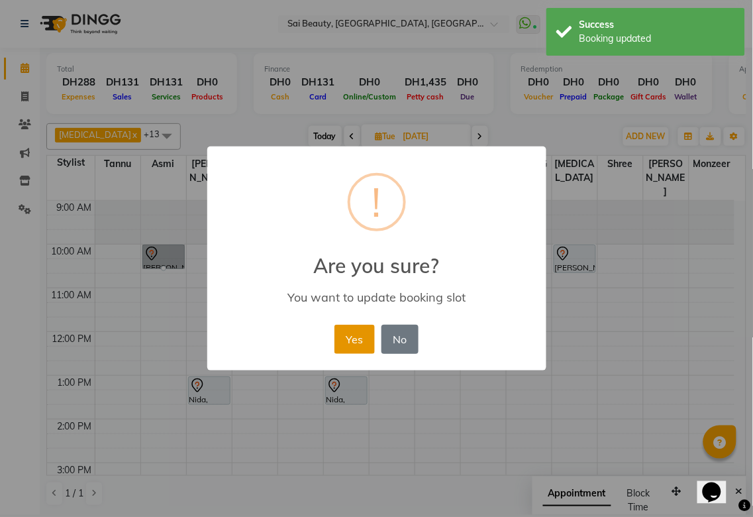
click at [345, 341] on button "Yes" at bounding box center [355, 339] width 40 height 29
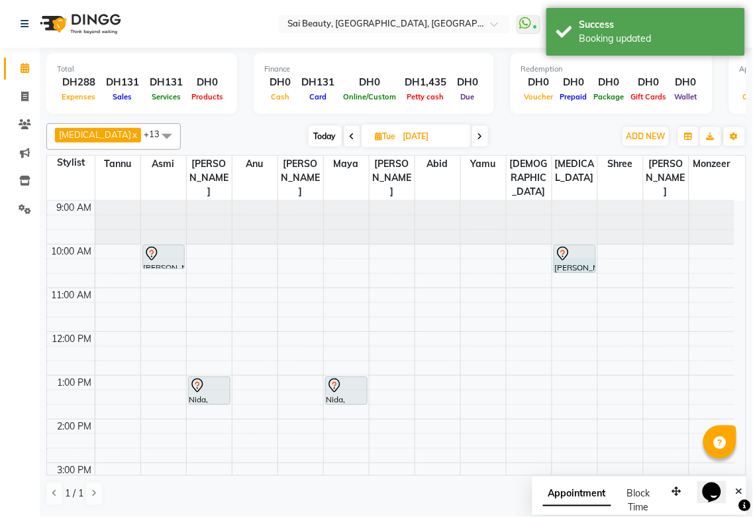
select select "63787"
select select "615"
select select "tentative"
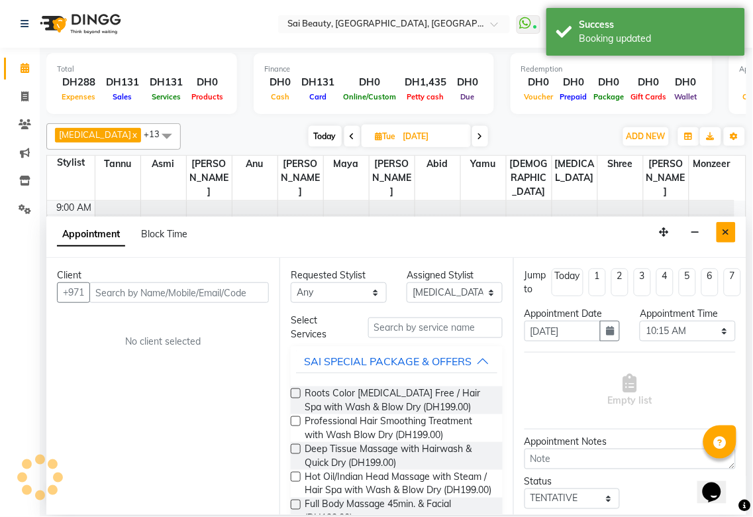
click at [724, 235] on icon "Close" at bounding box center [726, 231] width 7 height 9
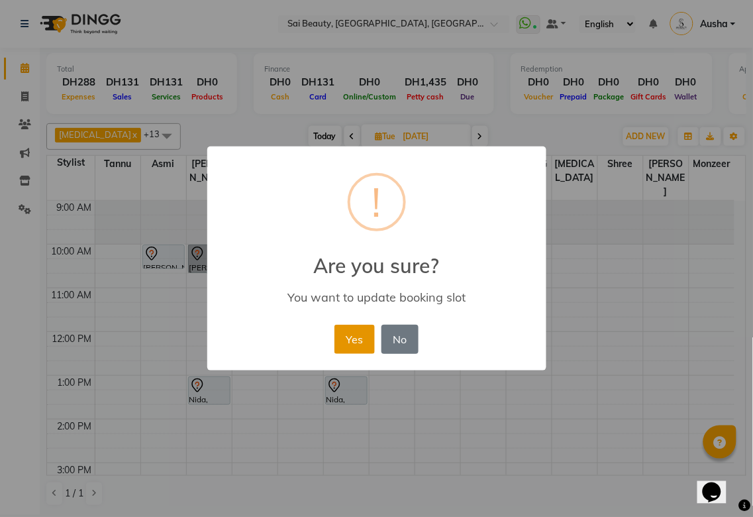
click at [356, 347] on button "Yes" at bounding box center [355, 339] width 40 height 29
